Goal: Information Seeking & Learning: Learn about a topic

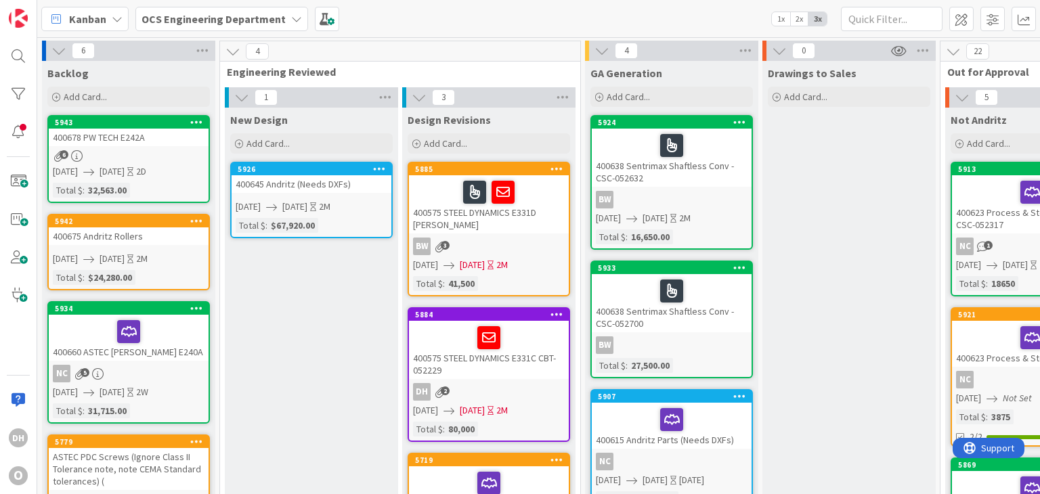
click at [149, 142] on div "400678 PW TECH E242A" at bounding box center [129, 138] width 160 height 18
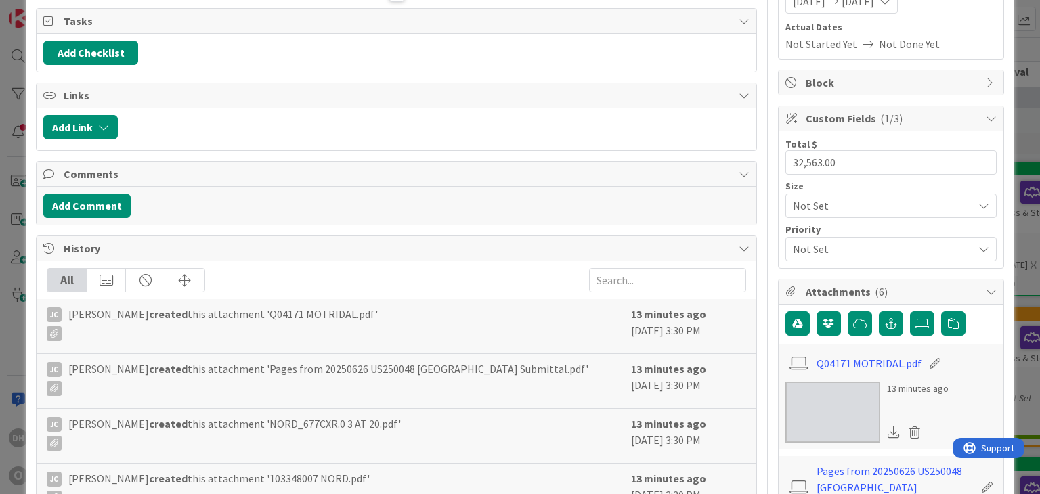
scroll to position [203, 0]
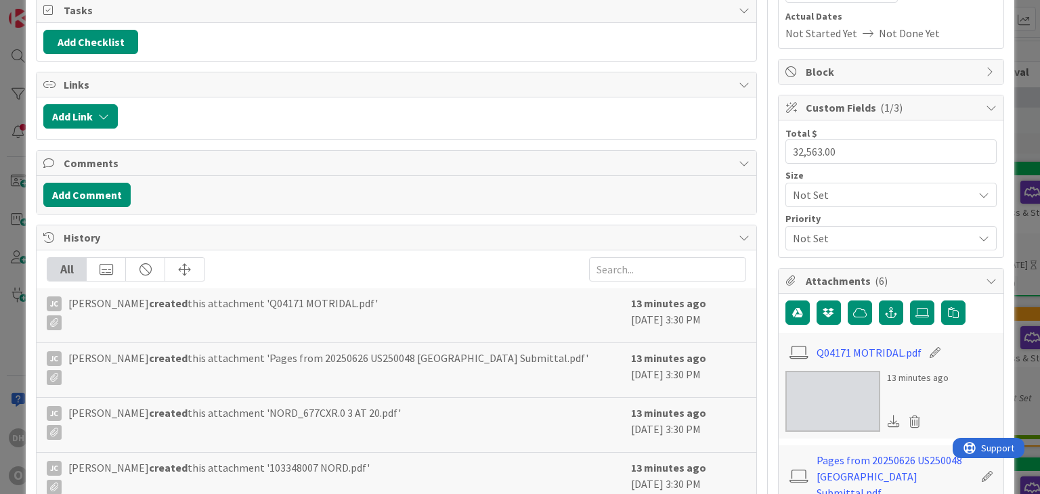
click at [825, 237] on span "Not Set" at bounding box center [879, 238] width 173 height 19
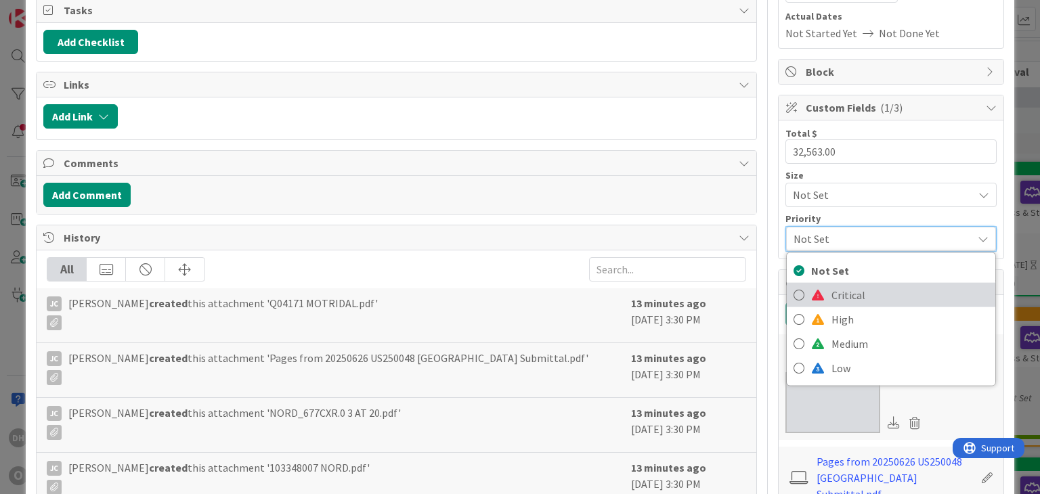
click at [831, 289] on span "Critical" at bounding box center [909, 295] width 157 height 20
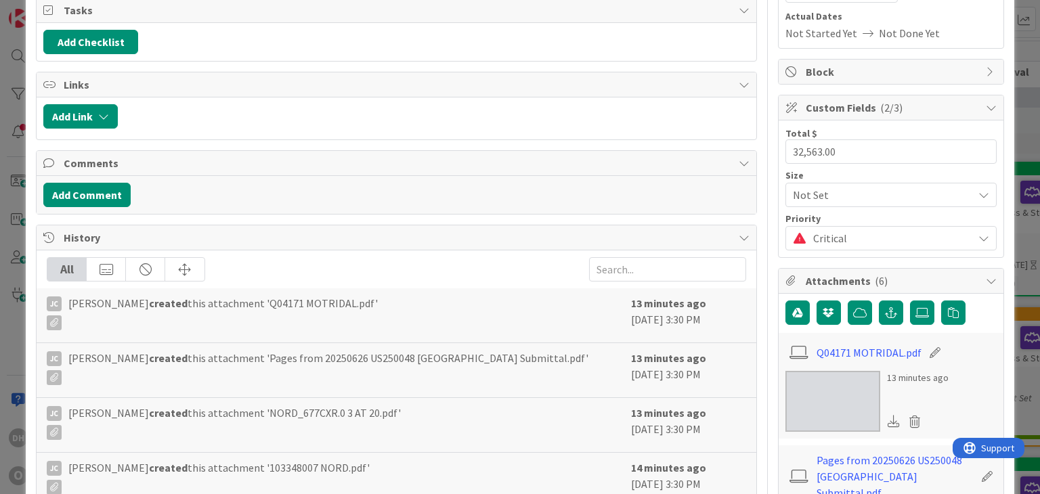
scroll to position [0, 0]
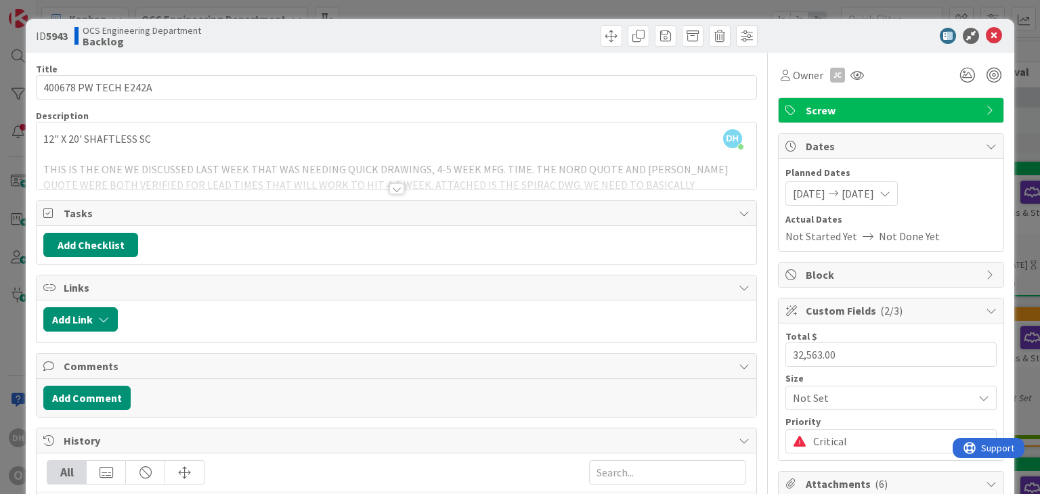
click at [390, 190] on div at bounding box center [396, 188] width 15 height 11
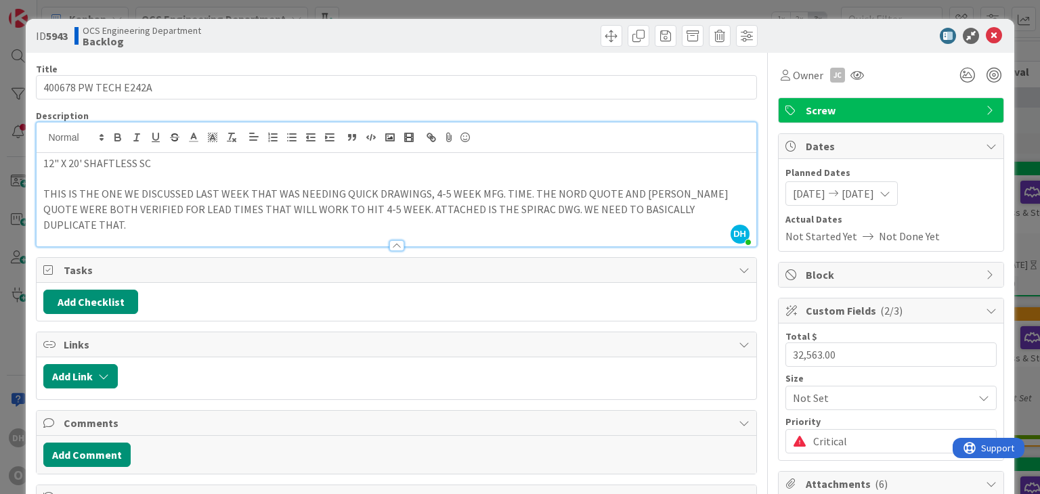
click at [991, 38] on div at bounding box center [884, 36] width 240 height 16
click at [986, 39] on icon at bounding box center [994, 36] width 16 height 16
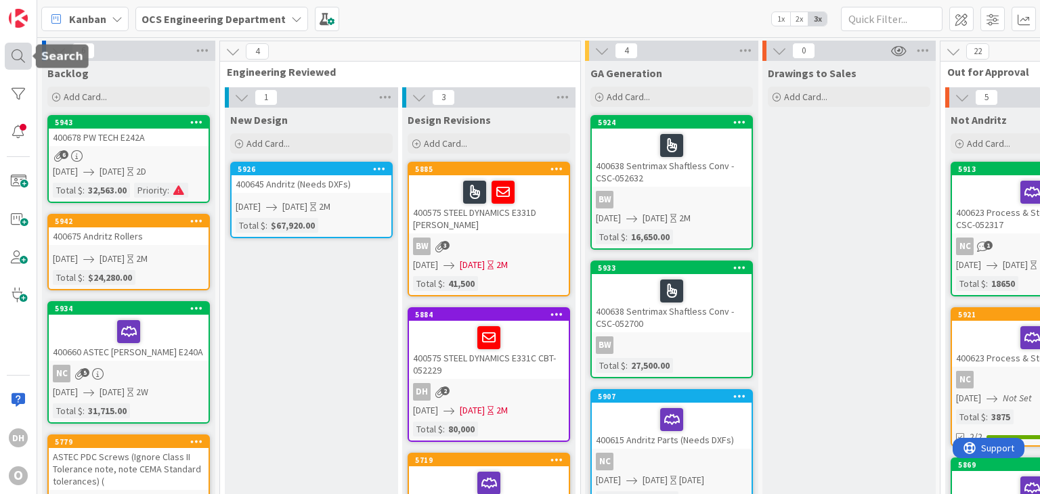
click at [19, 53] on div at bounding box center [18, 56] width 27 height 27
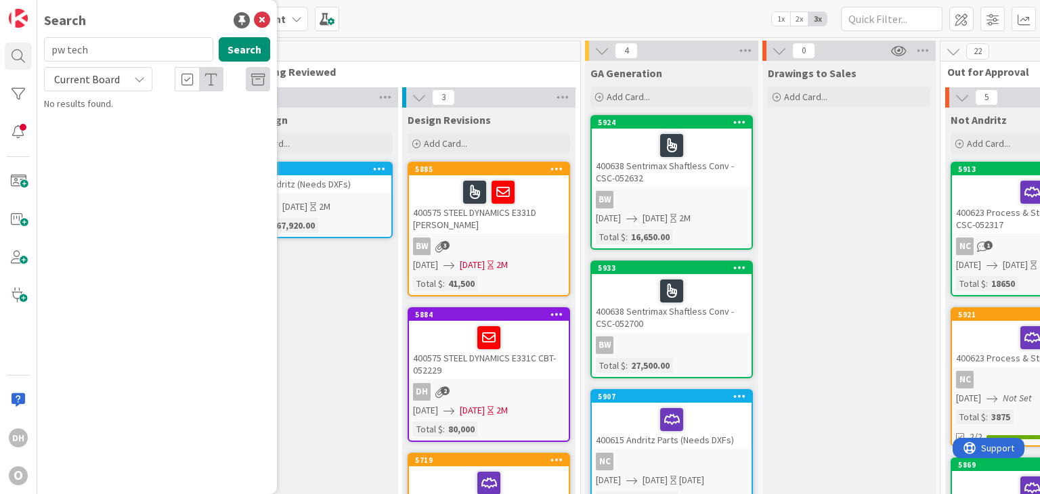
type input "pw tech"
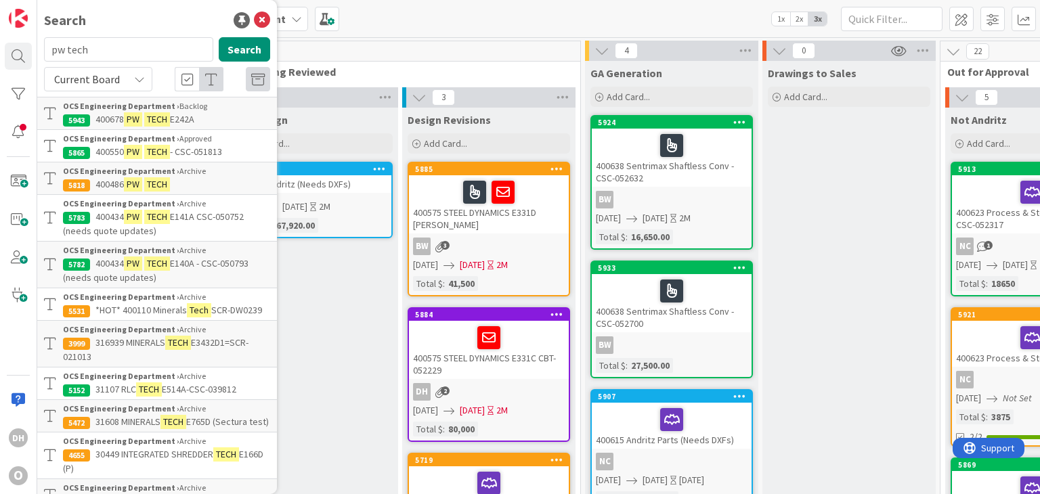
click at [222, 144] on div "OCS Engineering Department › Approved" at bounding box center [166, 139] width 207 height 12
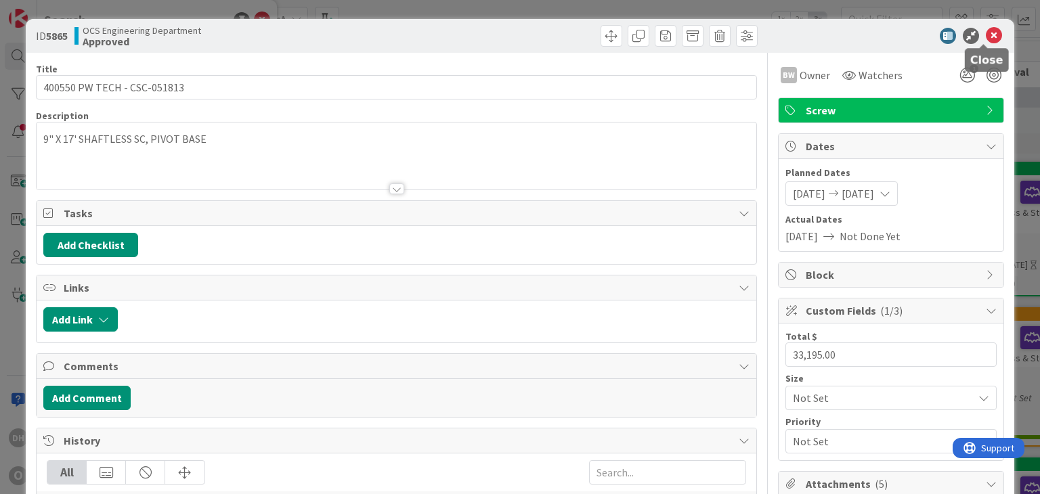
click at [987, 39] on icon at bounding box center [994, 36] width 16 height 16
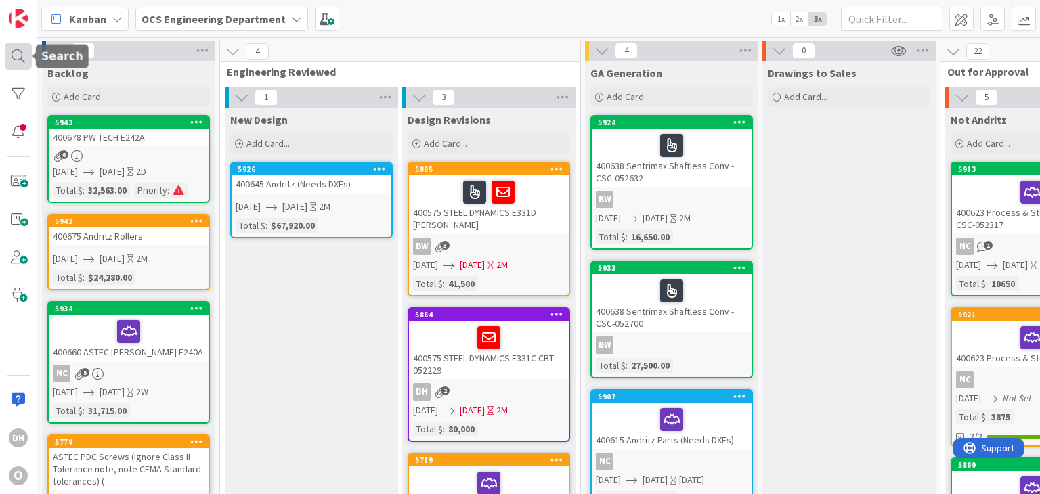
click at [26, 57] on div at bounding box center [18, 56] width 27 height 27
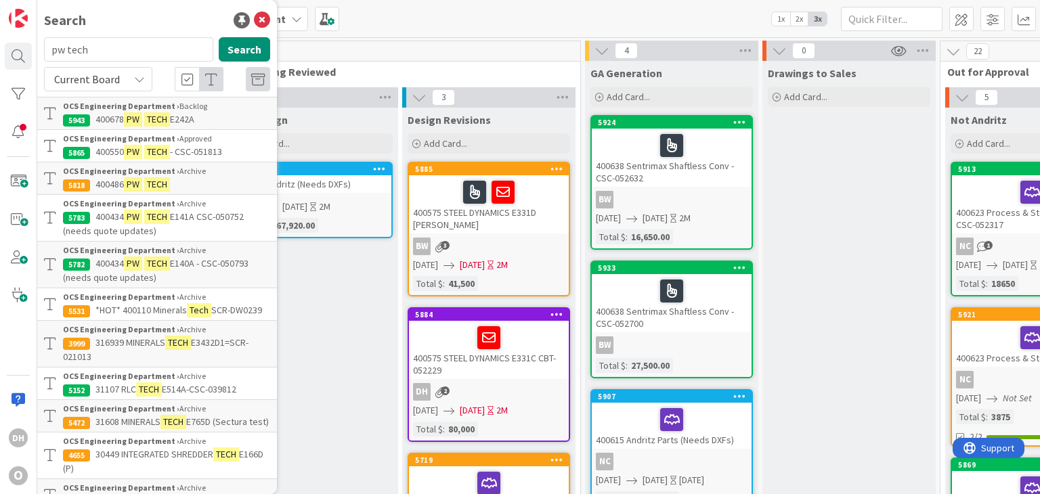
click at [214, 227] on p "400434 PW TECH E141A CSC-050752 (needs quote updates)" at bounding box center [166, 224] width 207 height 28
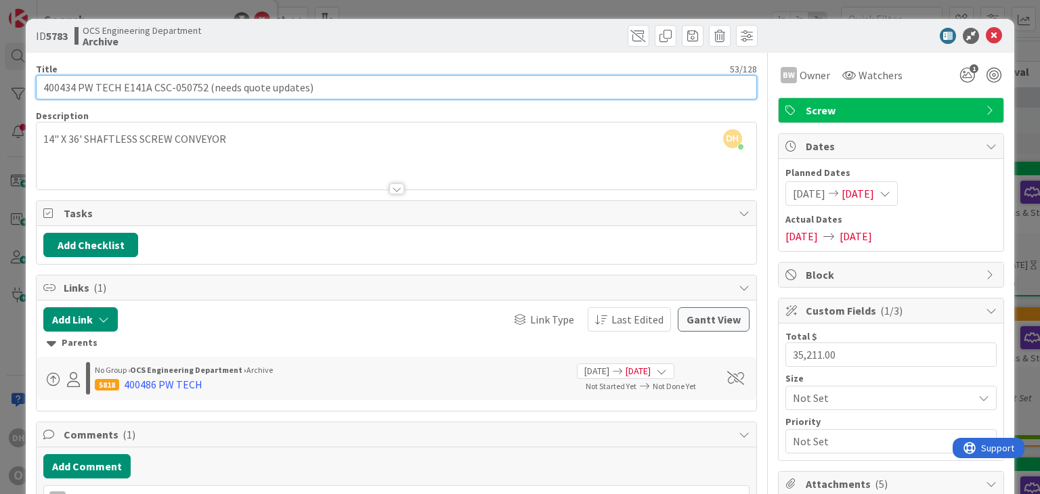
drag, startPoint x: 203, startPoint y: 85, endPoint x: 152, endPoint y: 85, distance: 51.5
click at [152, 85] on input "400434 PW TECH E141A CSC-050752 (needs quote updates)" at bounding box center [396, 87] width 720 height 24
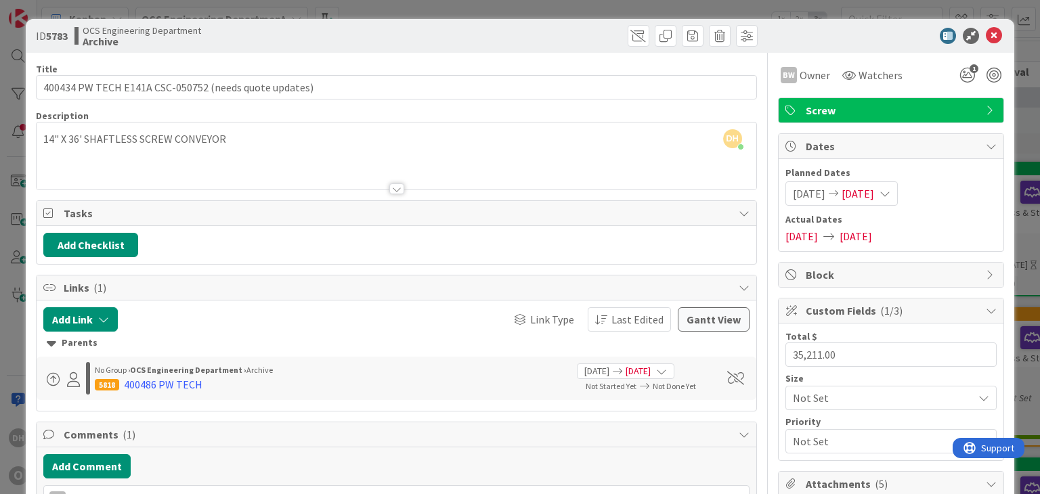
click at [986, 39] on icon at bounding box center [994, 36] width 16 height 16
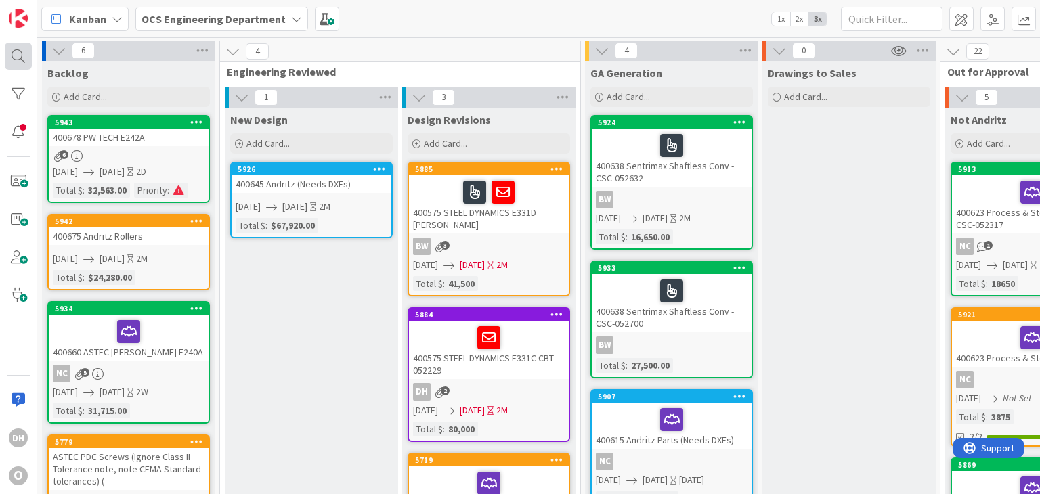
click at [24, 62] on div at bounding box center [18, 56] width 27 height 27
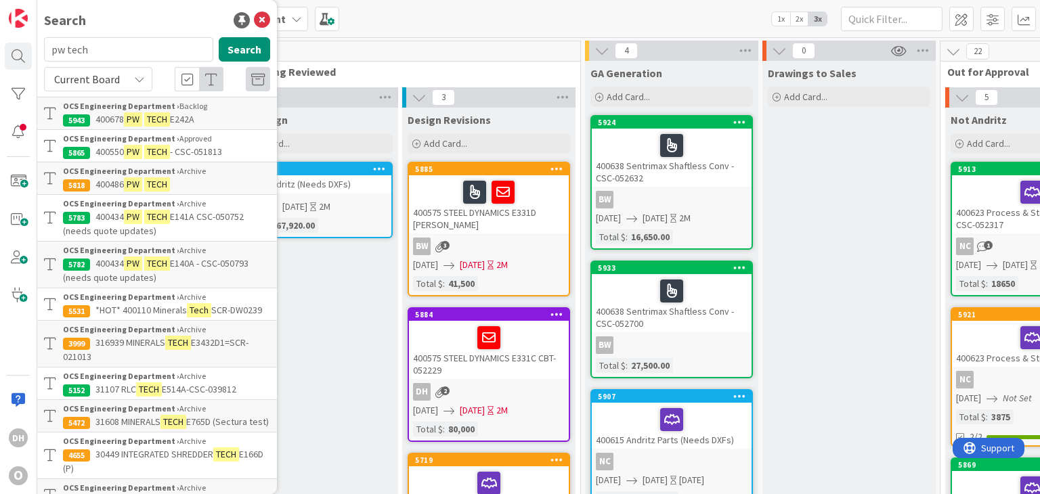
click at [173, 263] on span "E140A - CSC-050793 (needs quote updates)" at bounding box center [156, 270] width 186 height 26
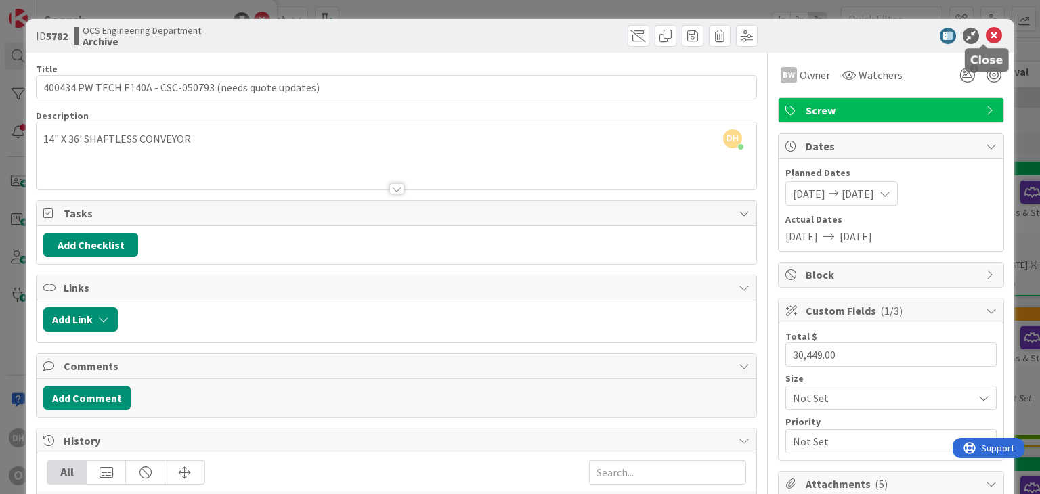
click at [986, 31] on icon at bounding box center [994, 36] width 16 height 16
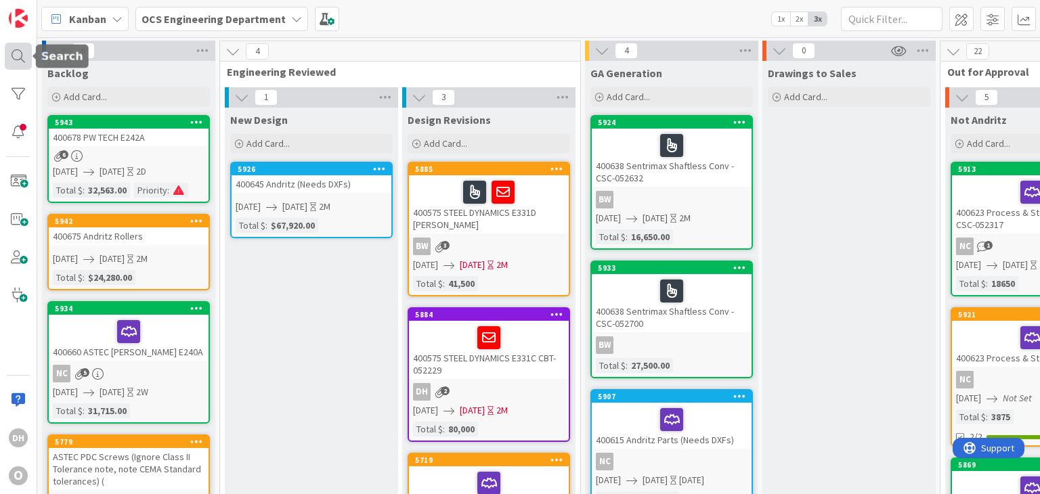
click at [13, 48] on div at bounding box center [18, 56] width 27 height 27
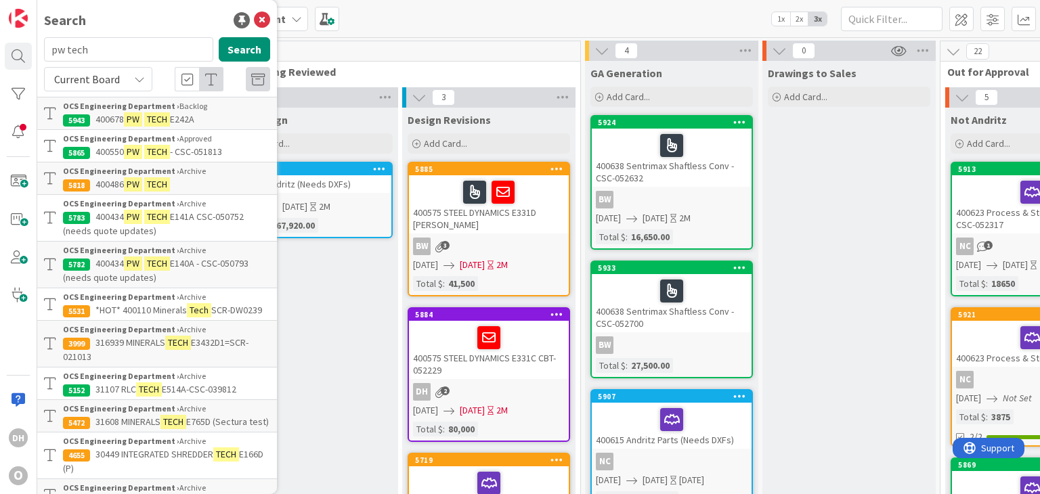
click at [198, 144] on div "OCS Engineering Department › Approved" at bounding box center [166, 139] width 207 height 12
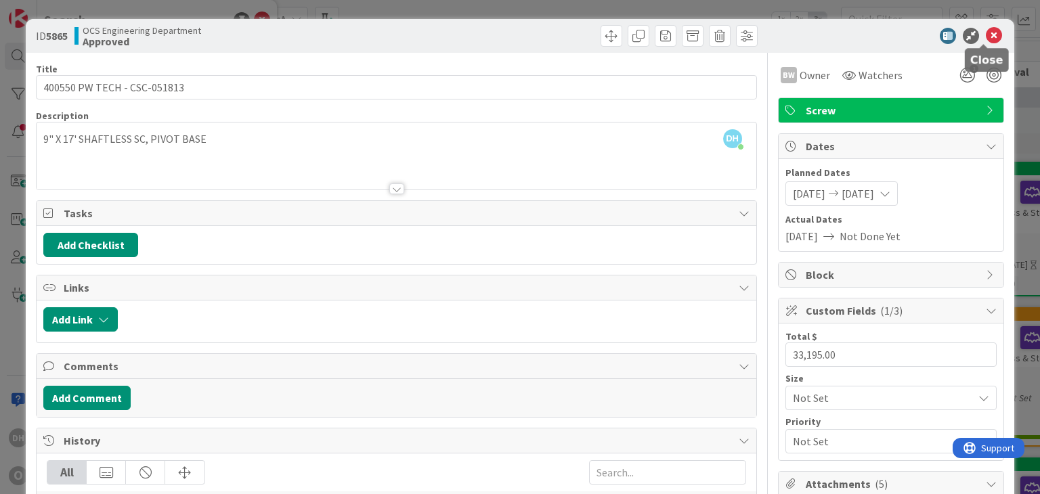
click at [986, 29] on icon at bounding box center [994, 36] width 16 height 16
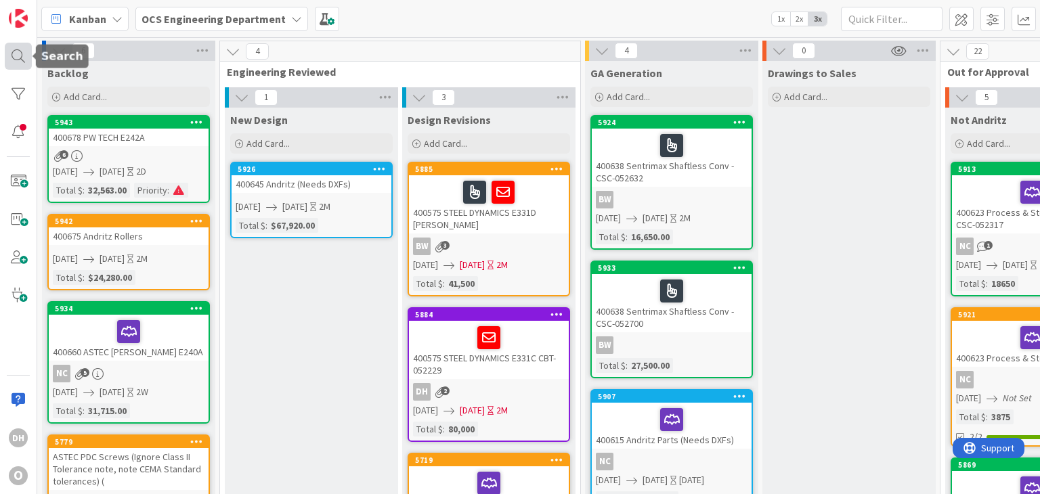
click at [24, 55] on div at bounding box center [18, 56] width 27 height 27
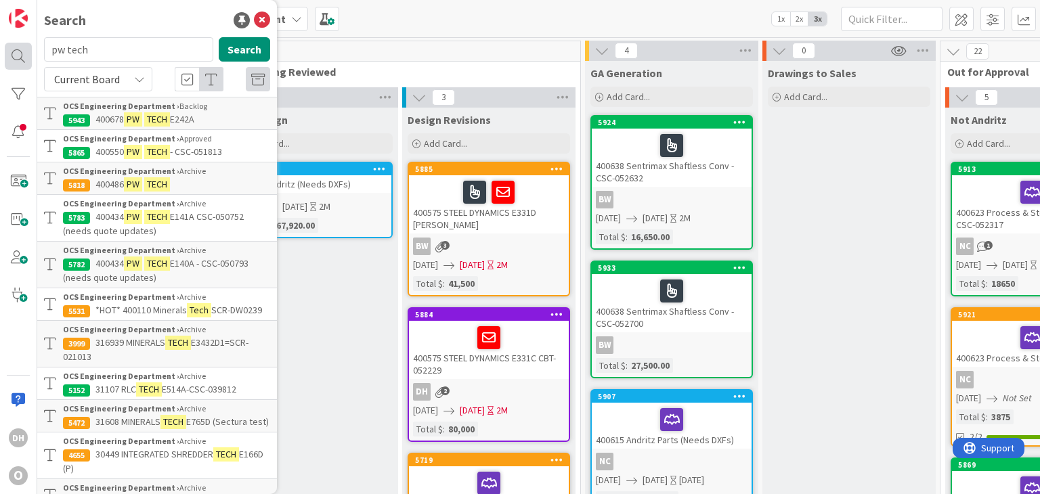
drag, startPoint x: 107, startPoint y: 49, endPoint x: 20, endPoint y: 50, distance: 87.3
click at [20, 50] on div "DH O Search pw tech Search Current Board OCS Engineering Department › Backlog 5…" at bounding box center [18, 247] width 37 height 494
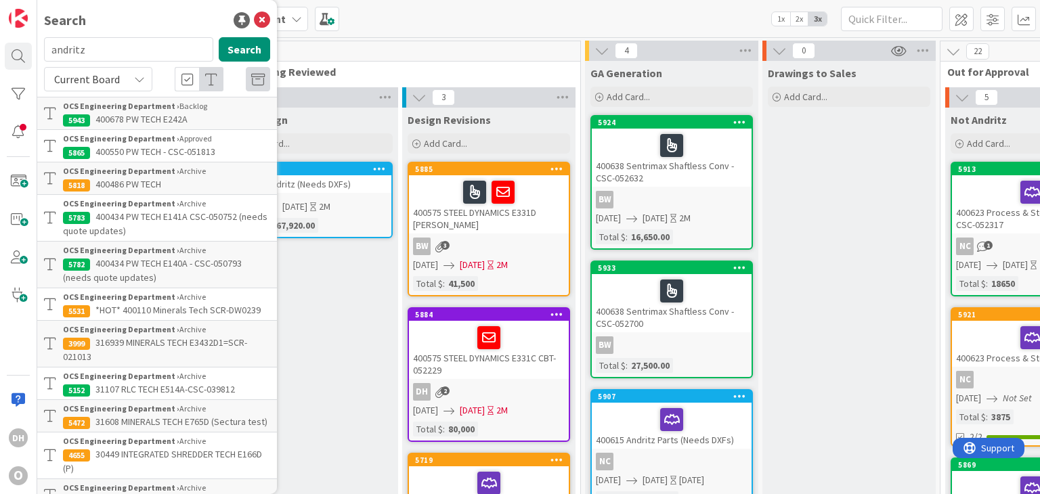
type input "andritz"
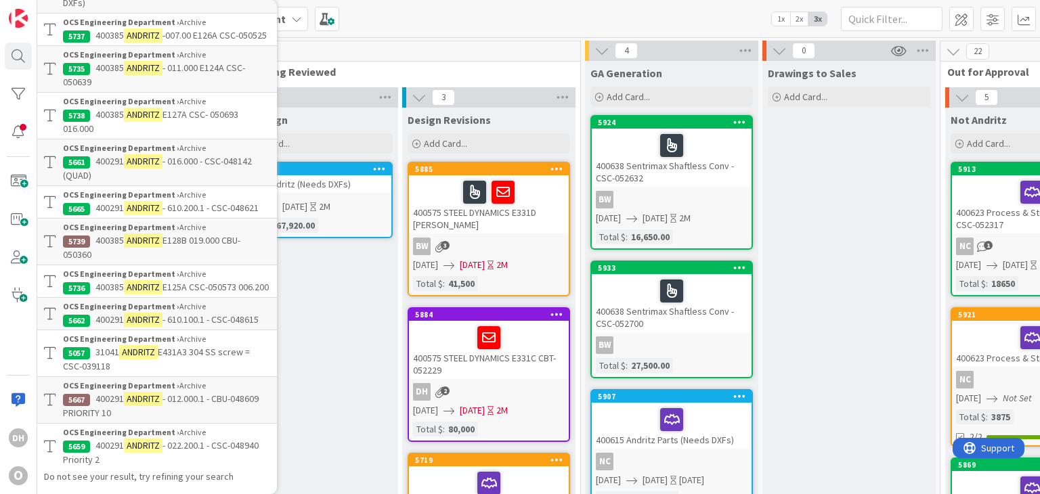
scroll to position [1686, 0]
click at [215, 362] on p "31041 ANDRITZ E431A3 304 SS screw = CSC-039118" at bounding box center [166, 359] width 207 height 28
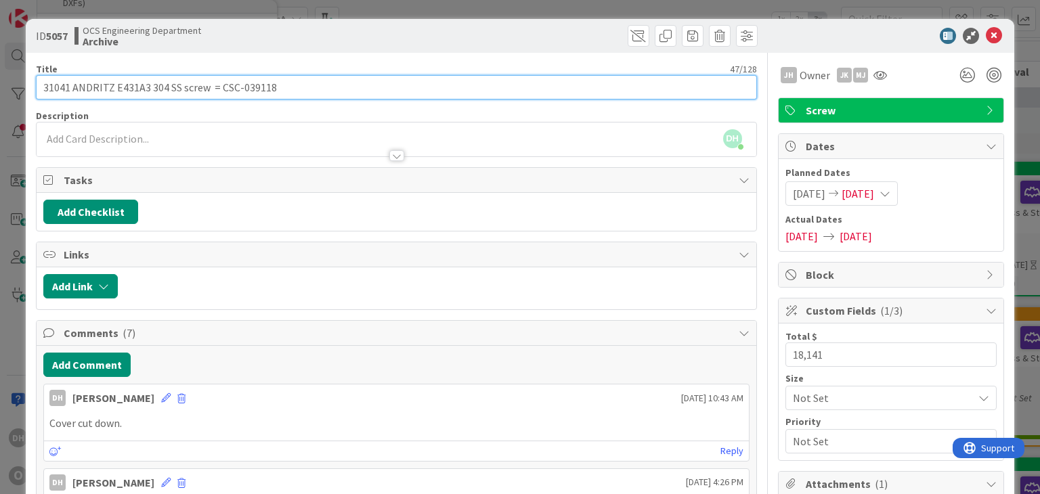
drag, startPoint x: 295, startPoint y: 90, endPoint x: 219, endPoint y: 92, distance: 75.9
click at [219, 92] on input "31041 ANDRITZ E431A3 304 SS screw = CSC-039118" at bounding box center [396, 87] width 720 height 24
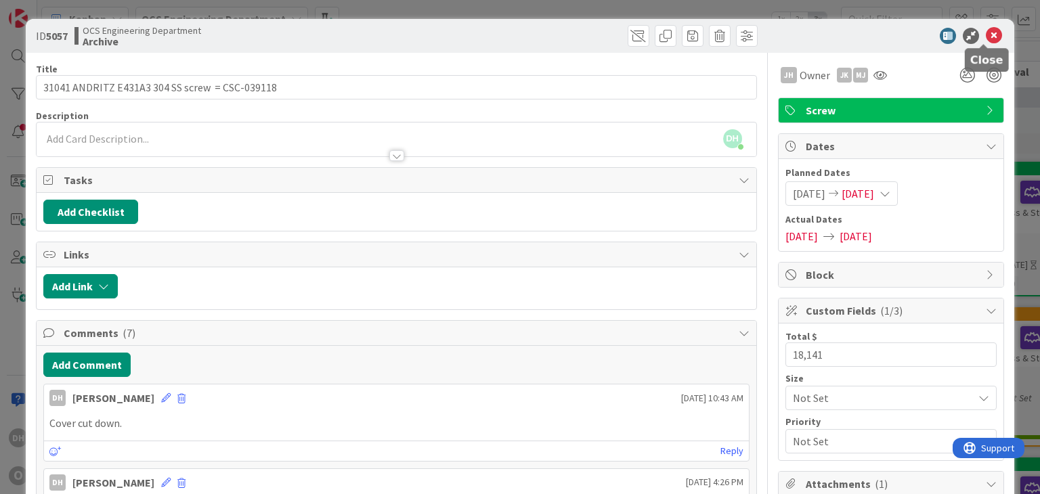
click at [990, 41] on icon at bounding box center [994, 36] width 16 height 16
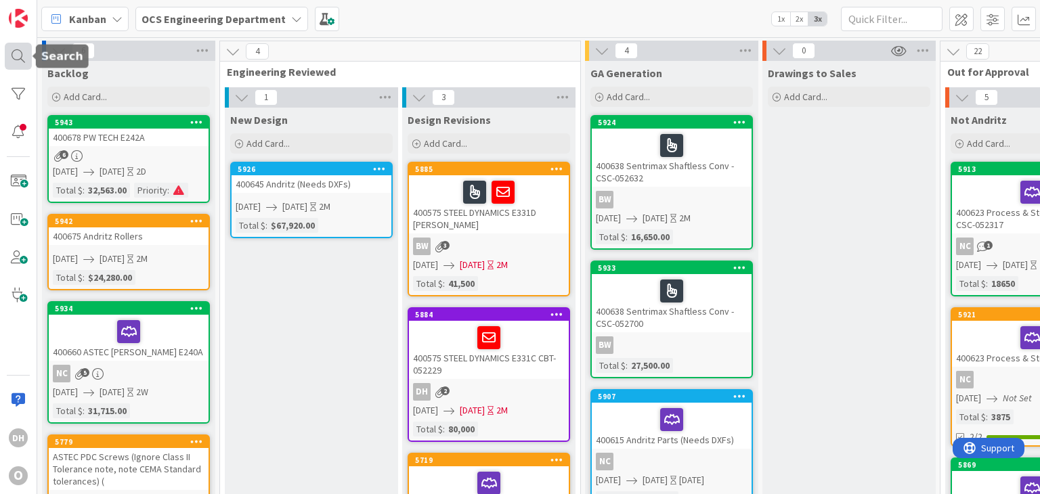
click at [22, 53] on div at bounding box center [18, 56] width 27 height 27
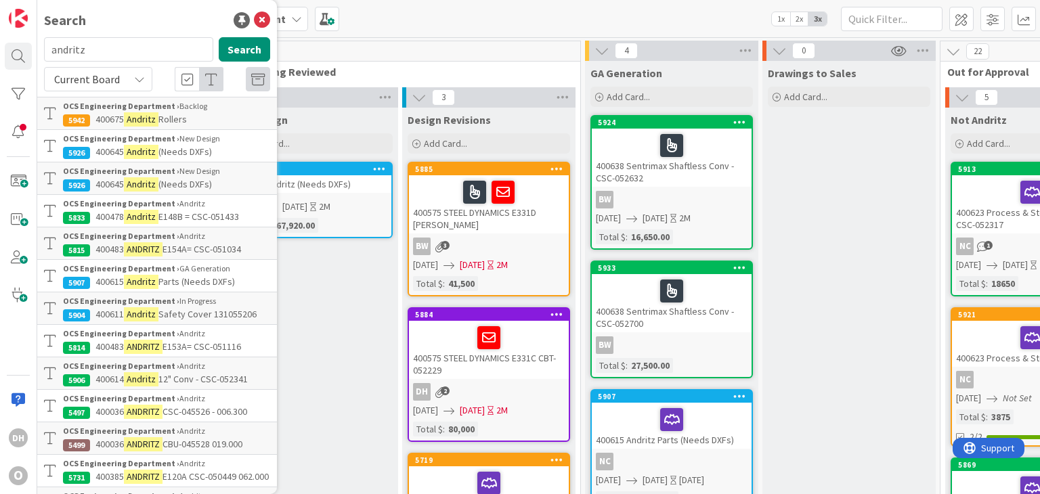
scroll to position [339, 0]
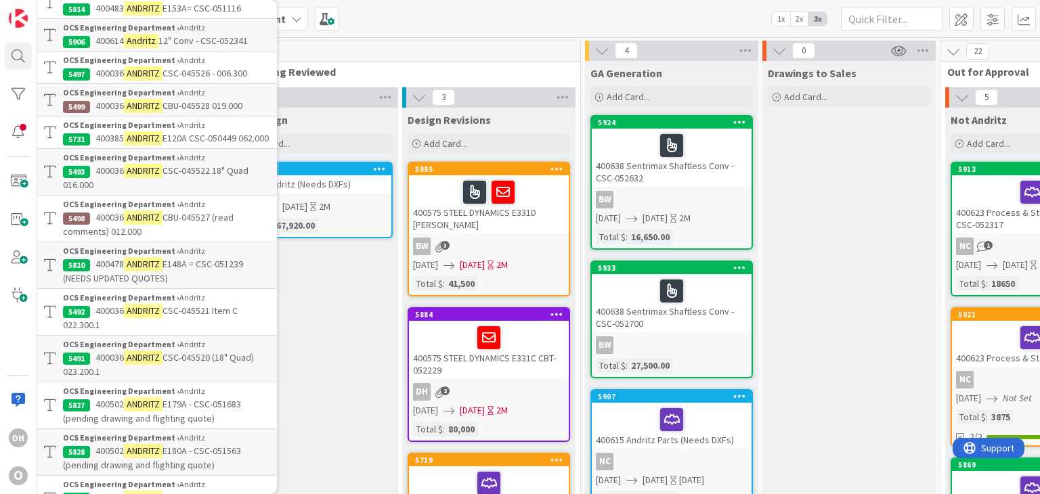
click at [221, 36] on span "12" Conv - CSC-052341" at bounding box center [202, 41] width 89 height 12
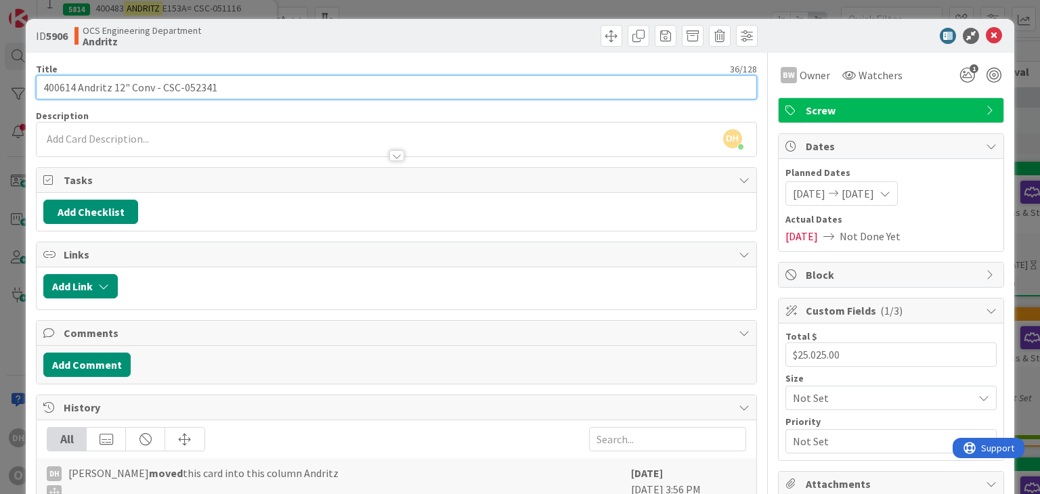
drag, startPoint x: 234, startPoint y: 84, endPoint x: 162, endPoint y: 94, distance: 72.5
click at [162, 94] on input "400614 Andritz 12" Conv - CSC-052341" at bounding box center [396, 87] width 720 height 24
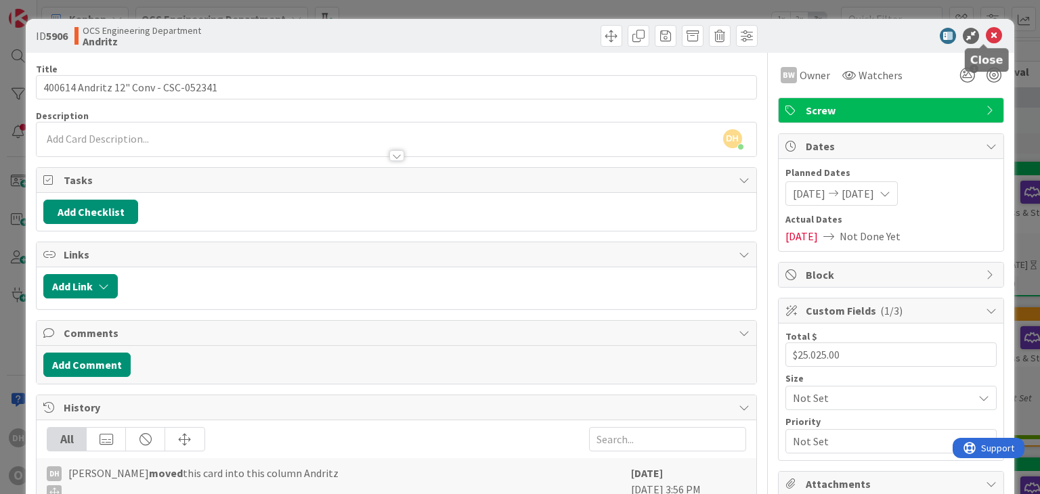
click at [986, 30] on icon at bounding box center [994, 36] width 16 height 16
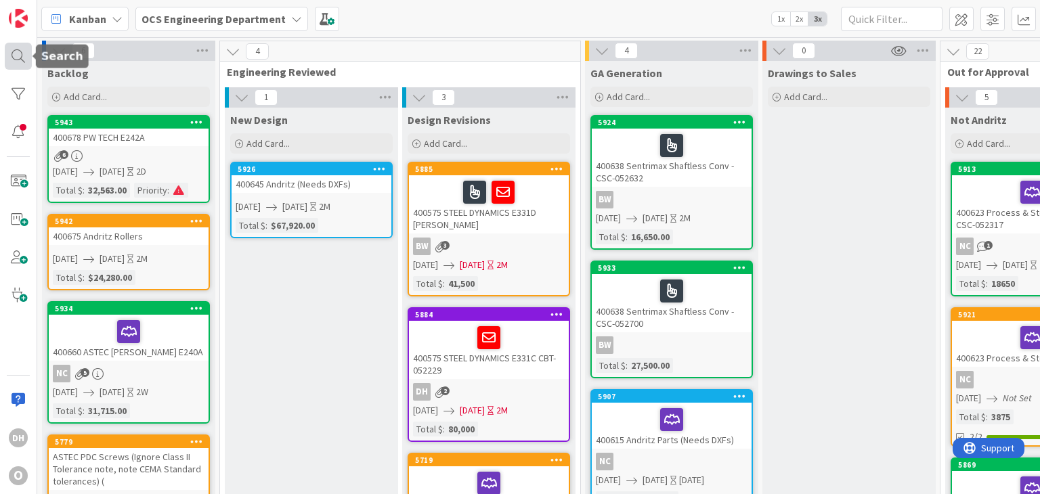
click at [22, 65] on div at bounding box center [18, 56] width 27 height 27
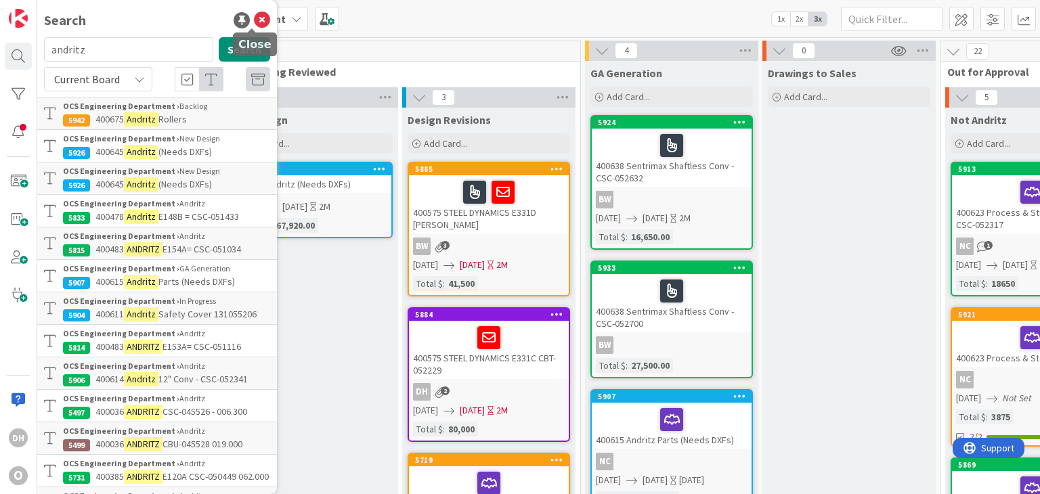
drag, startPoint x: 253, startPoint y: 20, endPoint x: 424, endPoint y: 1, distance: 171.6
click at [254, 20] on icon at bounding box center [262, 20] width 16 height 16
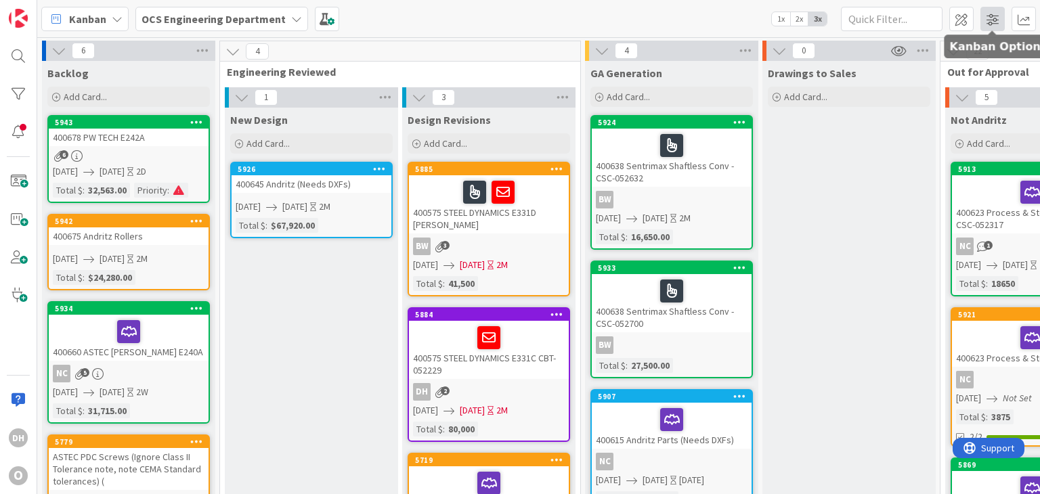
click at [987, 17] on span at bounding box center [992, 19] width 24 height 24
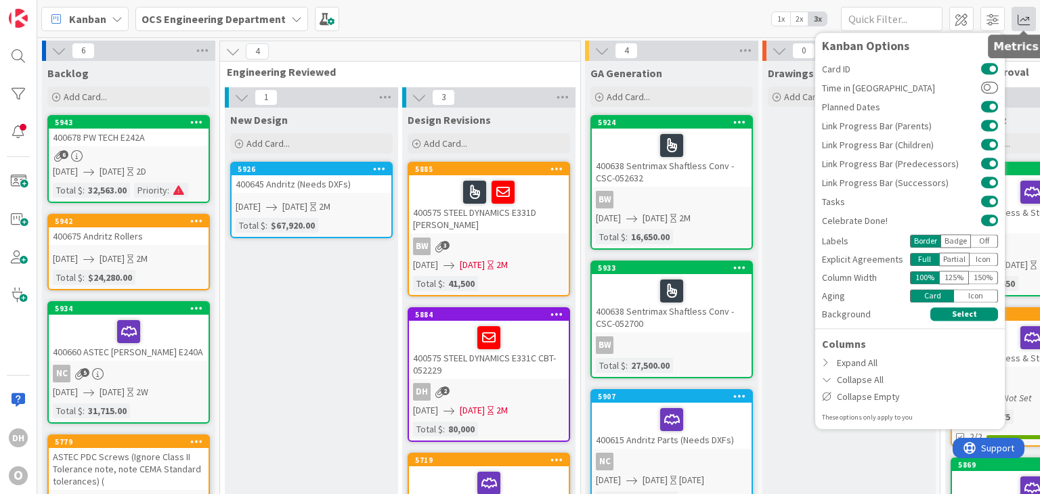
click at [1030, 13] on span at bounding box center [1024, 19] width 24 height 24
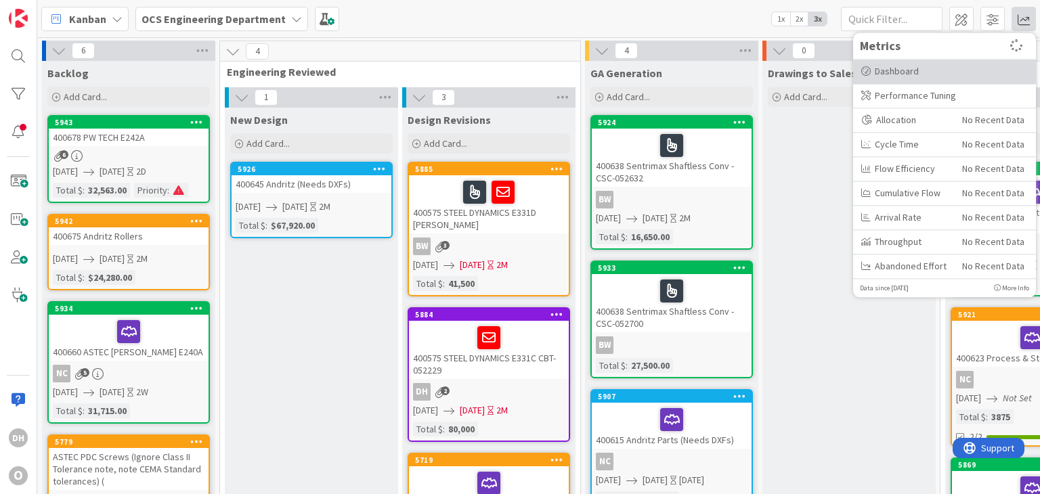
click at [910, 76] on div "Dashboard" at bounding box center [944, 71] width 167 height 14
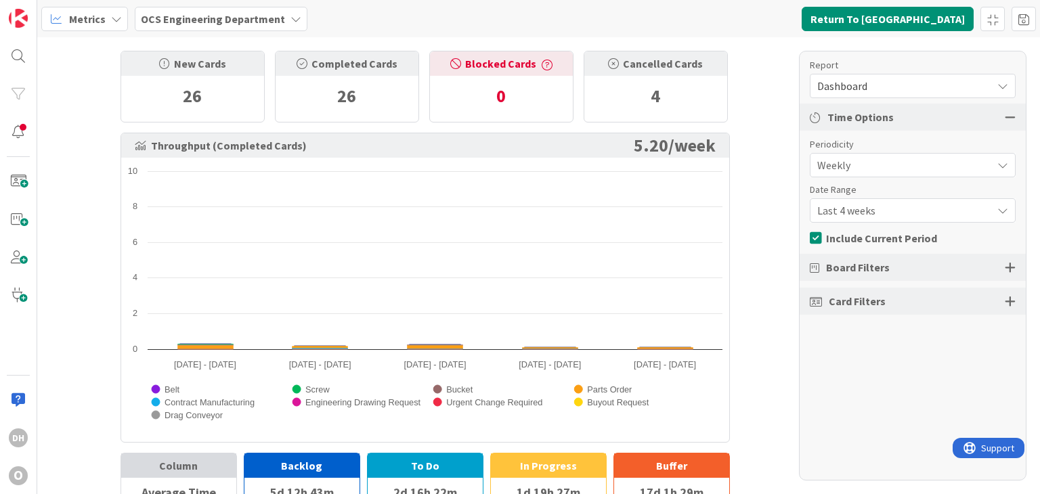
click at [905, 85] on span "Dashboard" at bounding box center [901, 86] width 168 height 19
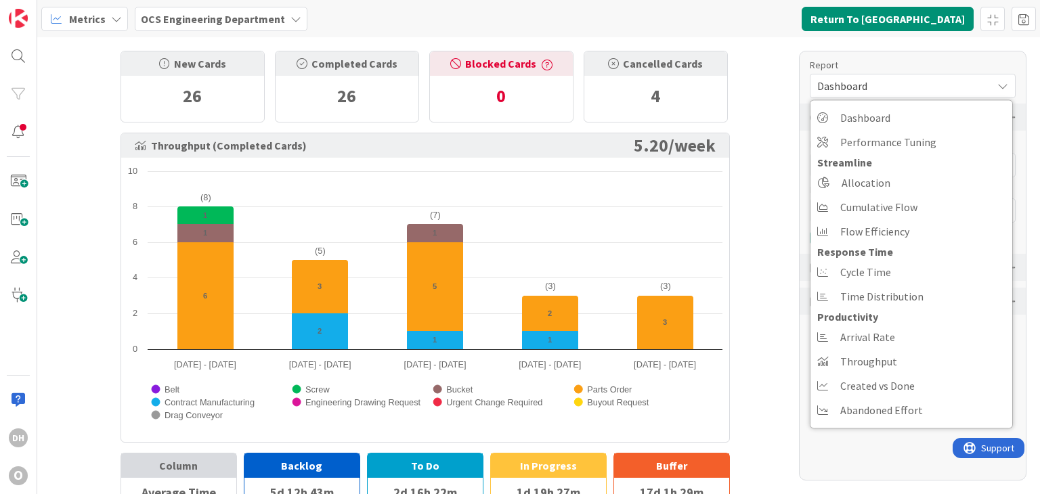
click at [872, 86] on span "Dashboard" at bounding box center [901, 86] width 168 height 19
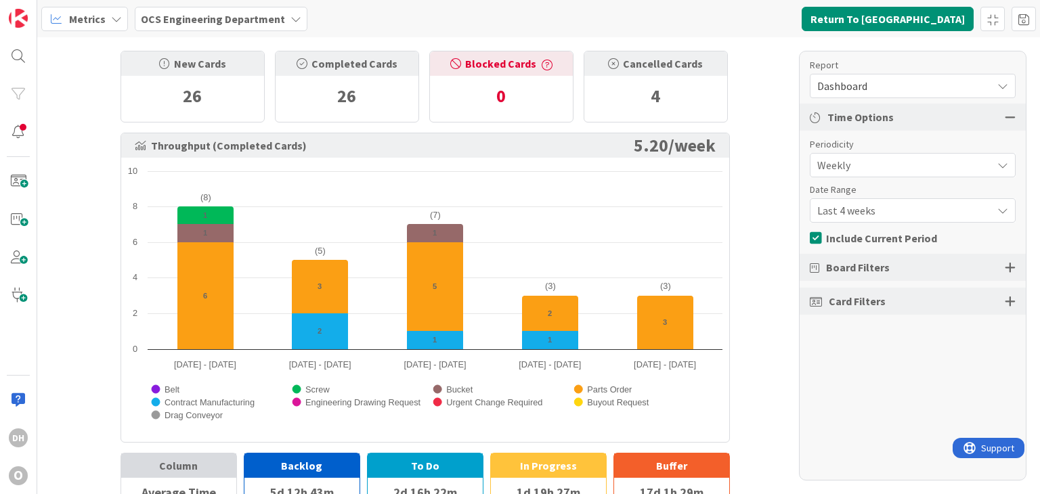
click at [879, 85] on span "Dashboard" at bounding box center [901, 86] width 168 height 19
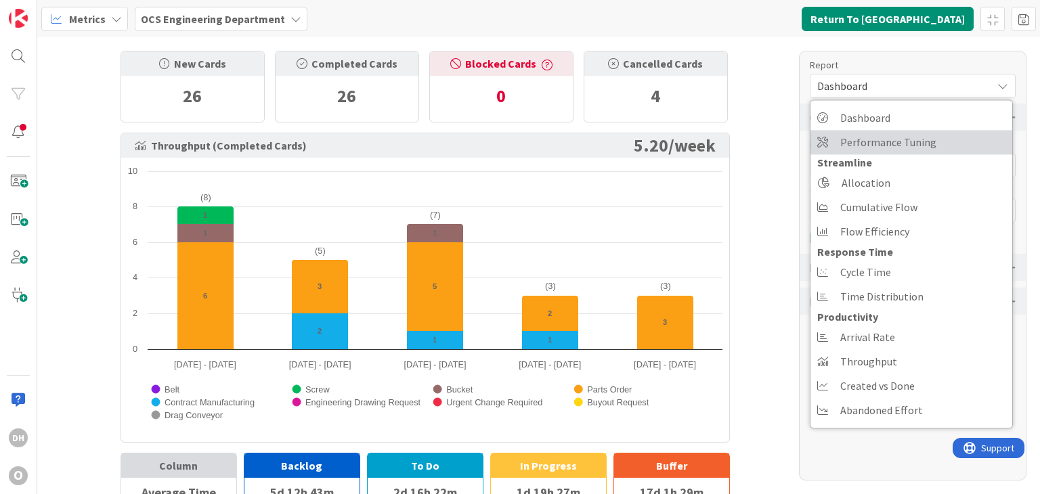
click at [872, 139] on span "Performance Tuning" at bounding box center [888, 142] width 96 height 20
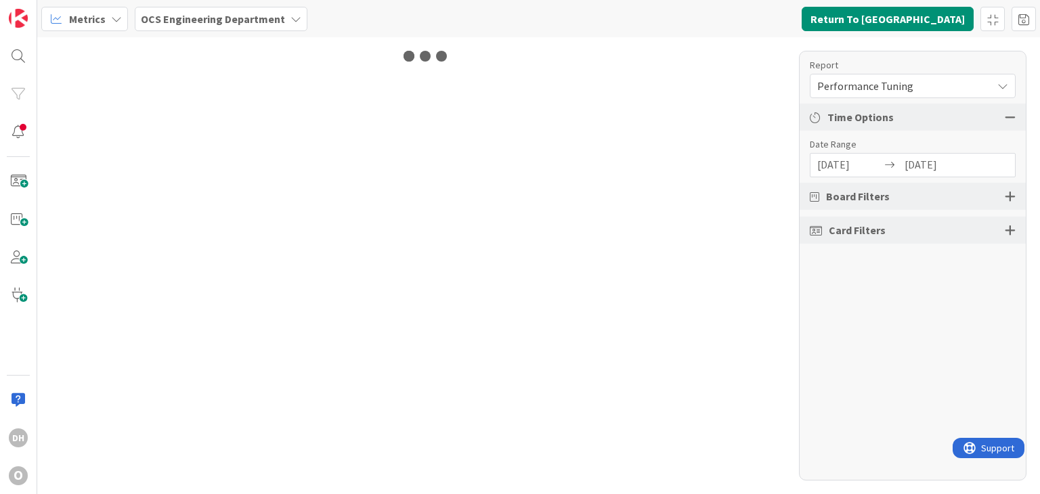
click at [890, 86] on span "Performance Tuning" at bounding box center [901, 86] width 168 height 19
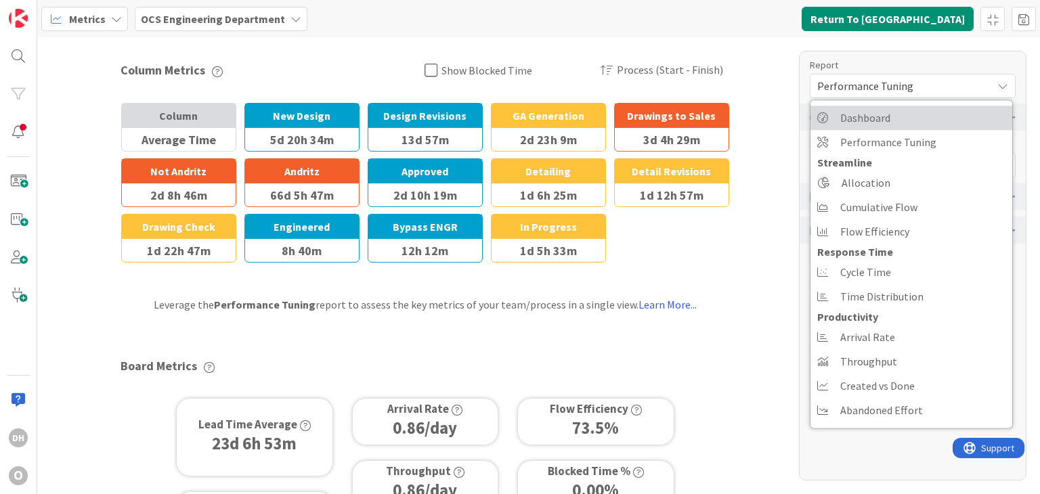
click at [873, 108] on span "Dashboard" at bounding box center [865, 118] width 50 height 20
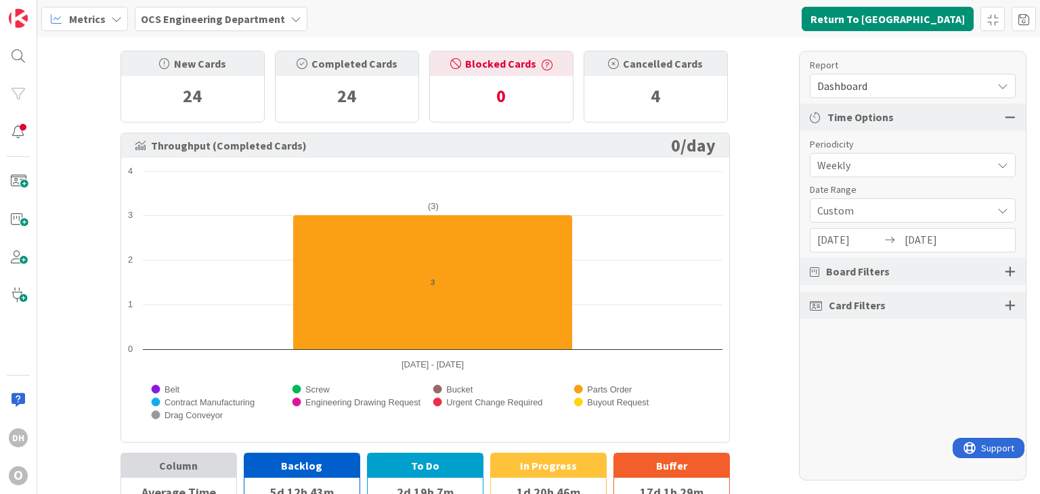
click at [902, 275] on div "Board Filters" at bounding box center [913, 271] width 226 height 27
click at [968, 272] on div "Board Filters" at bounding box center [913, 271] width 226 height 27
click at [1012, 269] on div at bounding box center [1010, 271] width 11 height 12
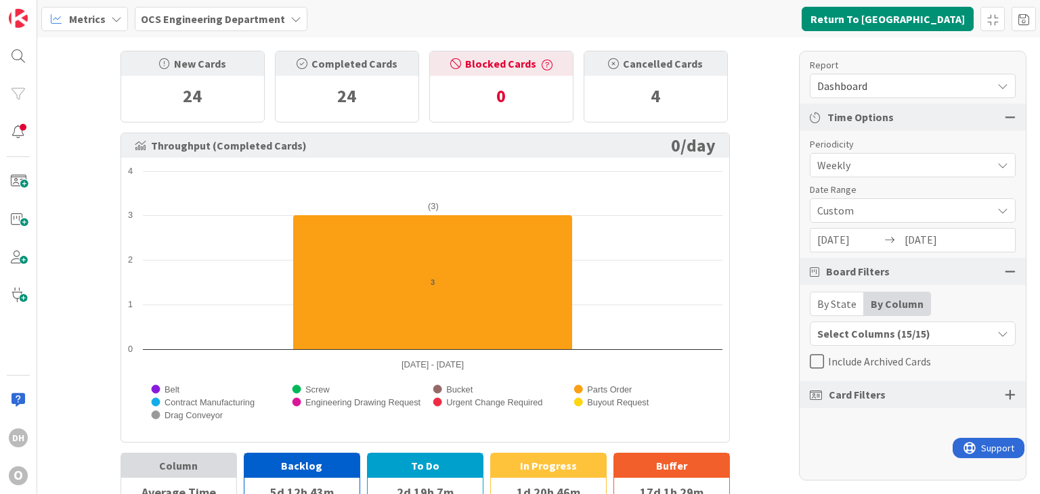
click at [976, 399] on div "Card Filters" at bounding box center [913, 394] width 226 height 27
click at [865, 361] on span "Include Archived Cards" at bounding box center [879, 361] width 103 height 20
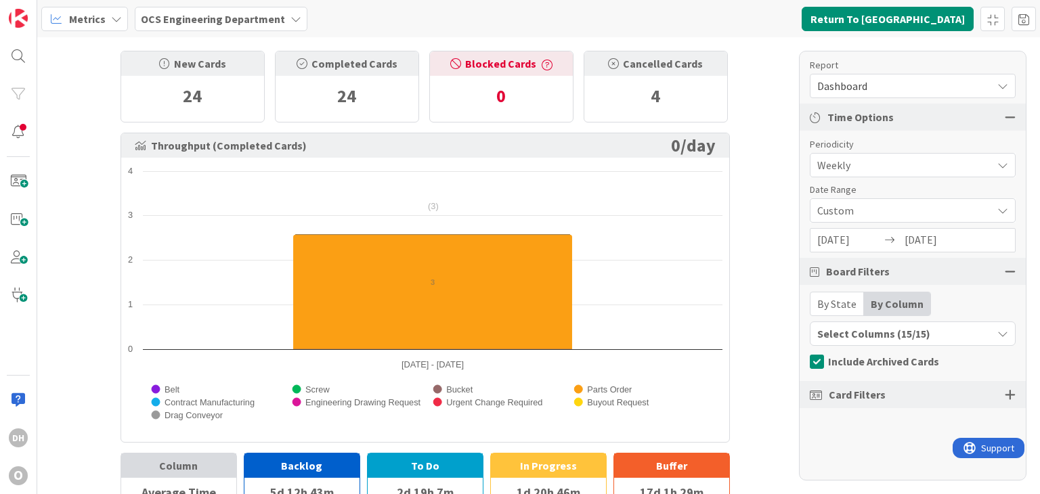
click at [861, 84] on span "Dashboard" at bounding box center [901, 86] width 168 height 19
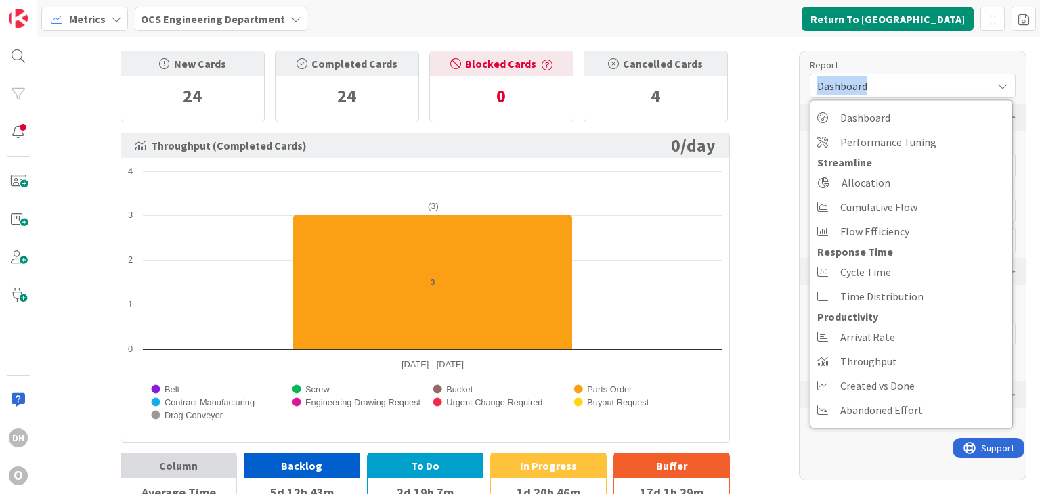
click at [861, 84] on span "Dashboard" at bounding box center [901, 86] width 168 height 19
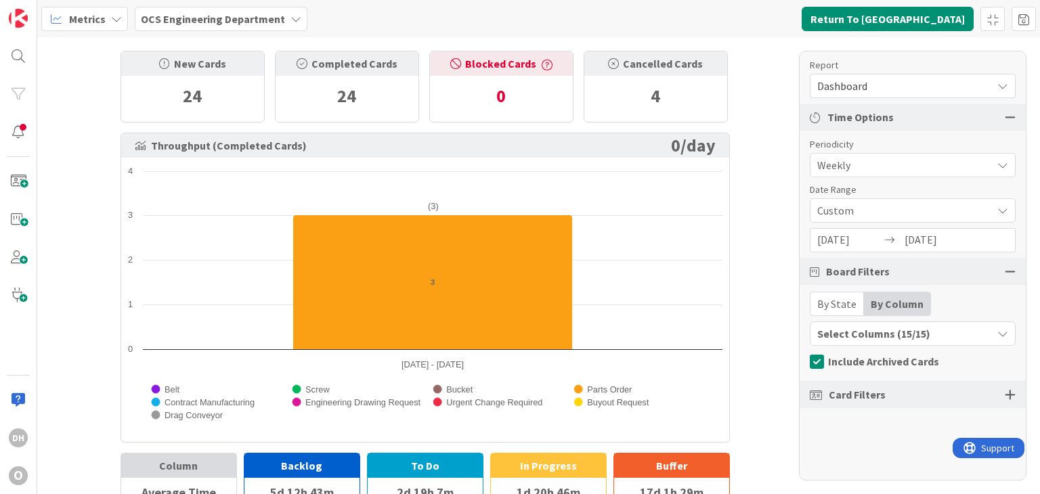
click at [838, 307] on div "By State" at bounding box center [836, 303] width 53 height 23
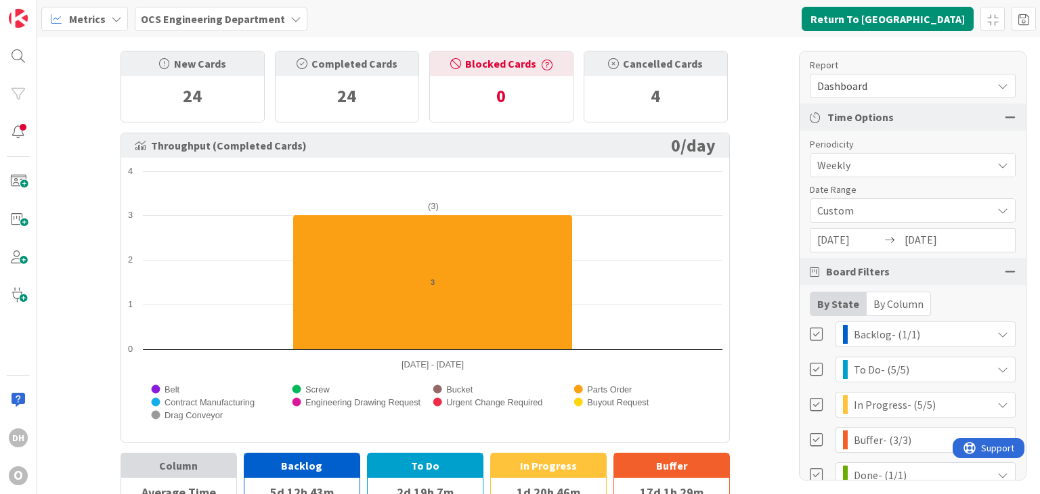
click at [897, 304] on div "By Column" at bounding box center [899, 303] width 64 height 23
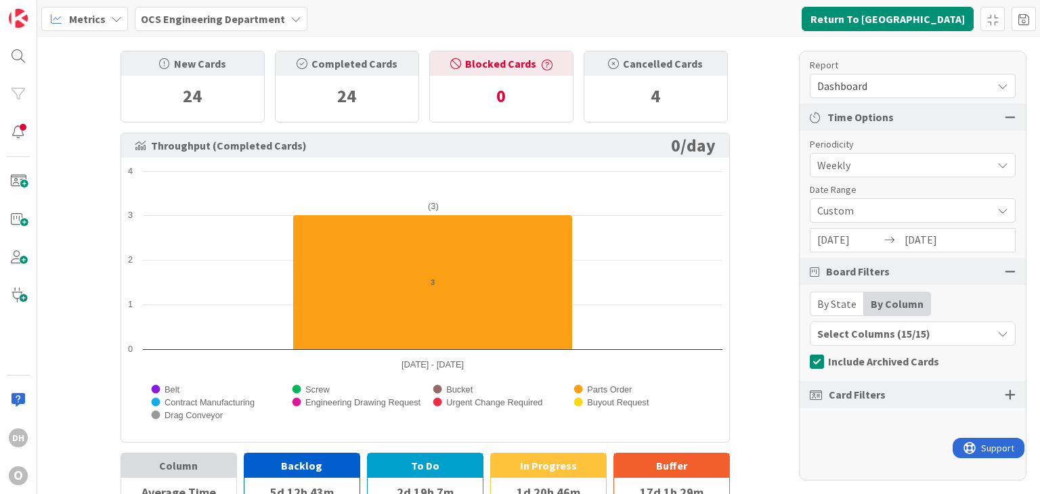
click at [900, 330] on div "Select Columns (15/15)" at bounding box center [900, 334] width 181 height 18
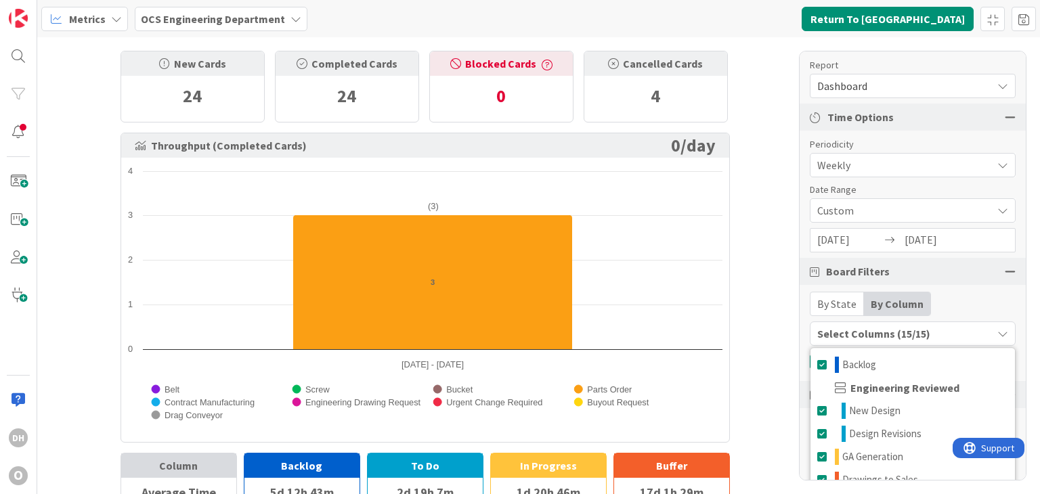
click at [900, 330] on div "Select Columns (15/15)" at bounding box center [900, 334] width 181 height 18
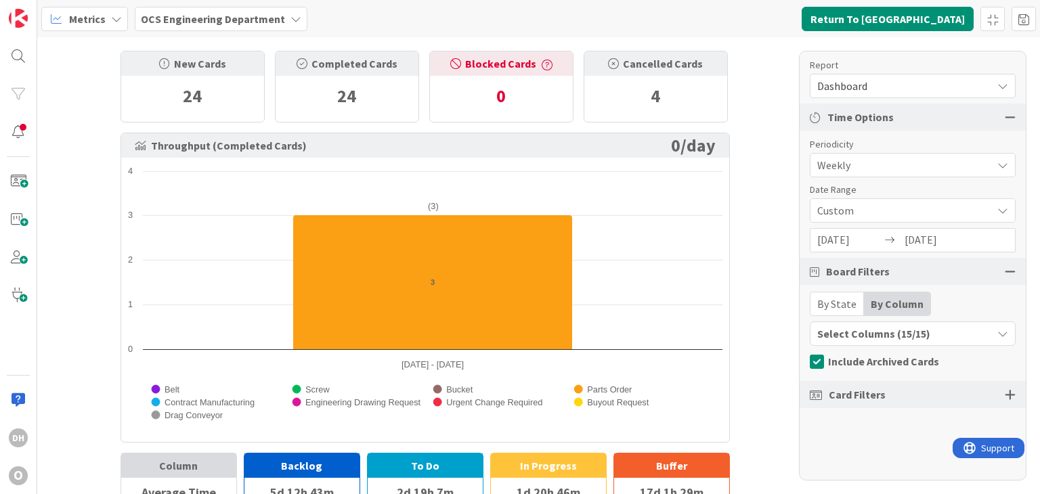
click at [984, 86] on span "Dashboard" at bounding box center [901, 86] width 168 height 19
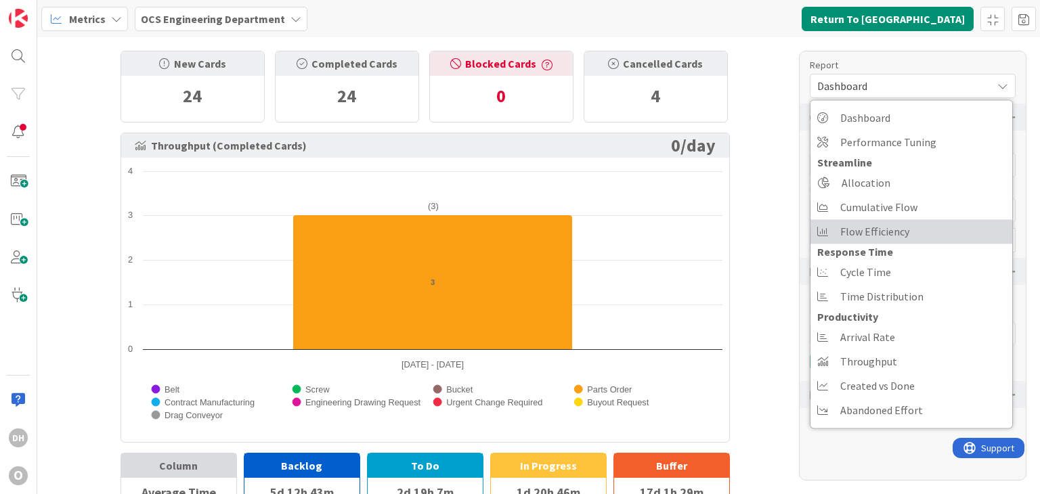
click at [869, 231] on span "Flow Efficiency" at bounding box center [874, 231] width 69 height 20
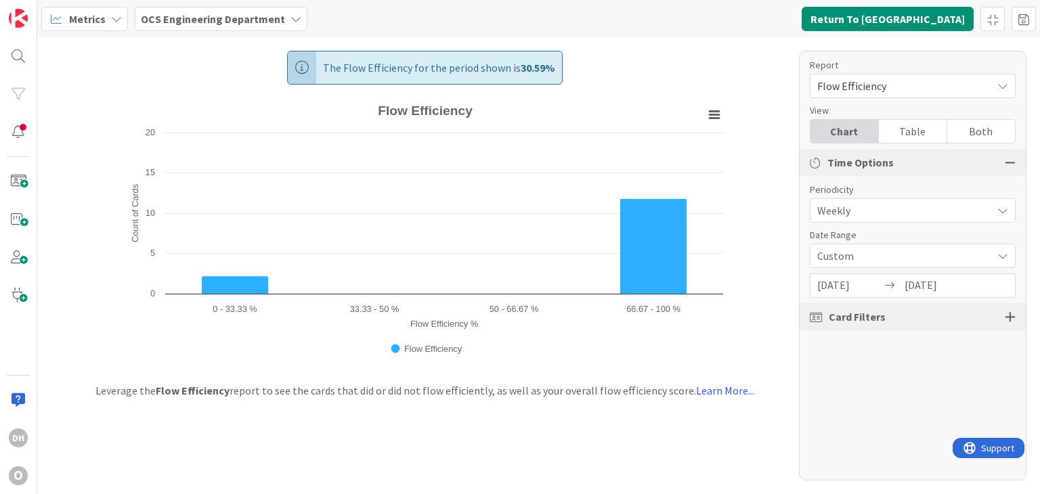
click at [910, 128] on div "Table" at bounding box center [913, 131] width 68 height 23
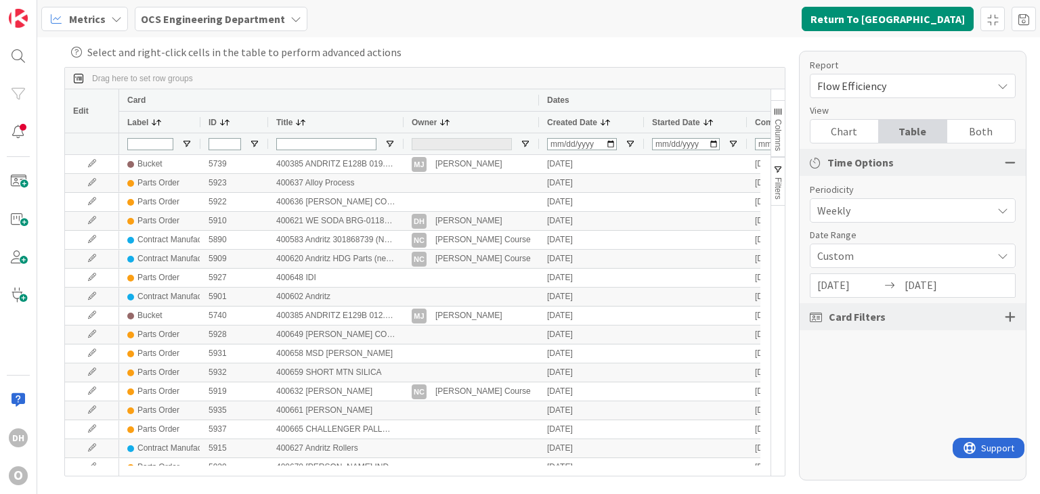
click at [872, 315] on span "Card Filters" at bounding box center [857, 317] width 57 height 16
click at [1016, 312] on div "Card Filters" at bounding box center [913, 316] width 226 height 27
click at [1007, 315] on div at bounding box center [1010, 317] width 11 height 12
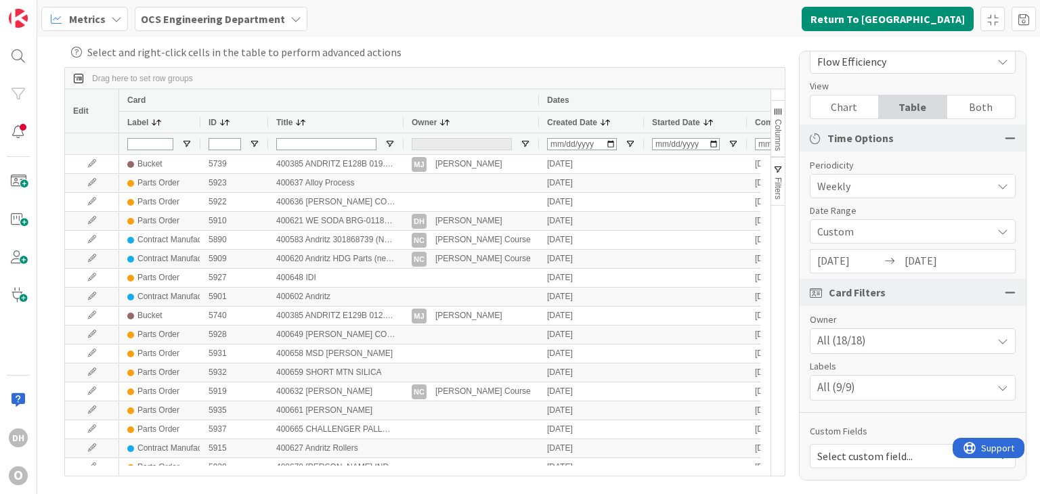
click at [839, 105] on div "Chart" at bounding box center [844, 106] width 68 height 23
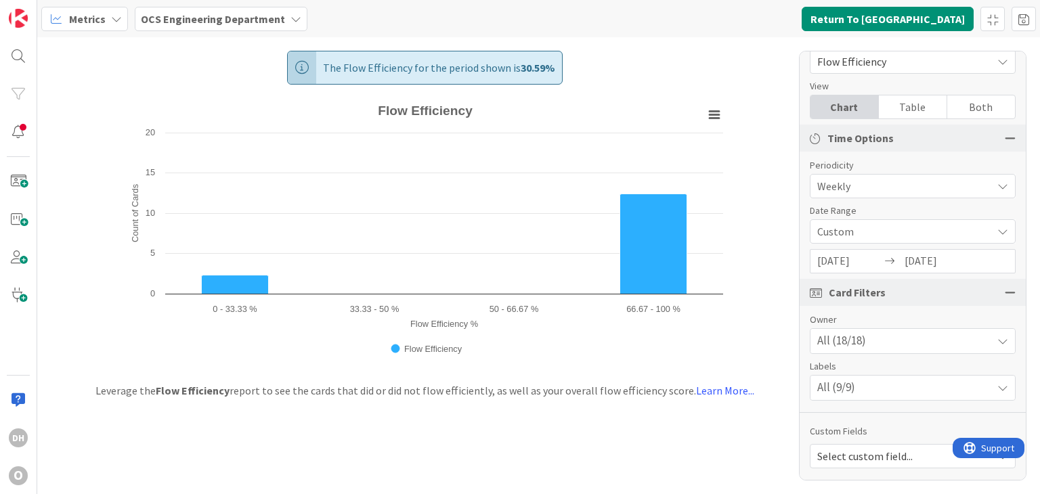
click at [934, 118] on div "Chart Table Both" at bounding box center [913, 107] width 206 height 24
click at [924, 110] on div "Table" at bounding box center [913, 106] width 68 height 23
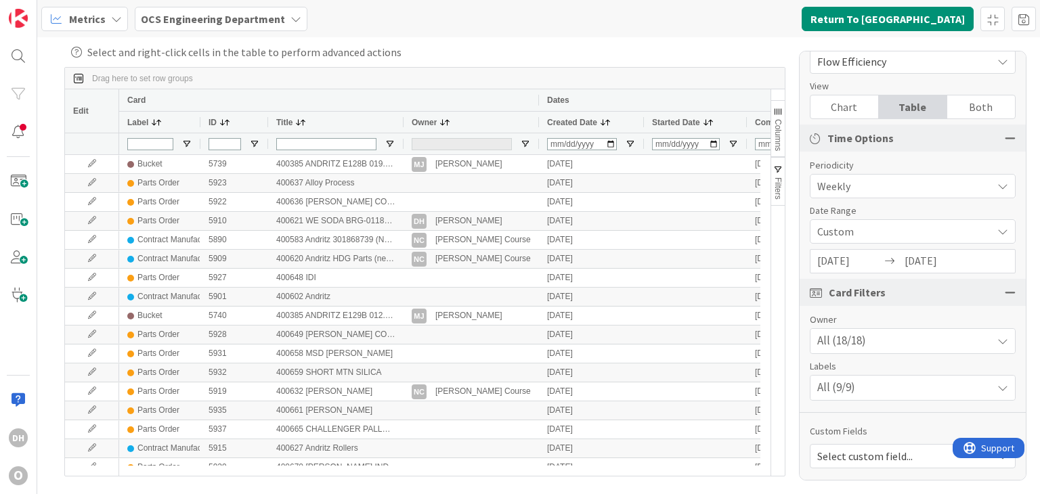
click at [894, 67] on span "Flow Efficiency" at bounding box center [901, 61] width 168 height 19
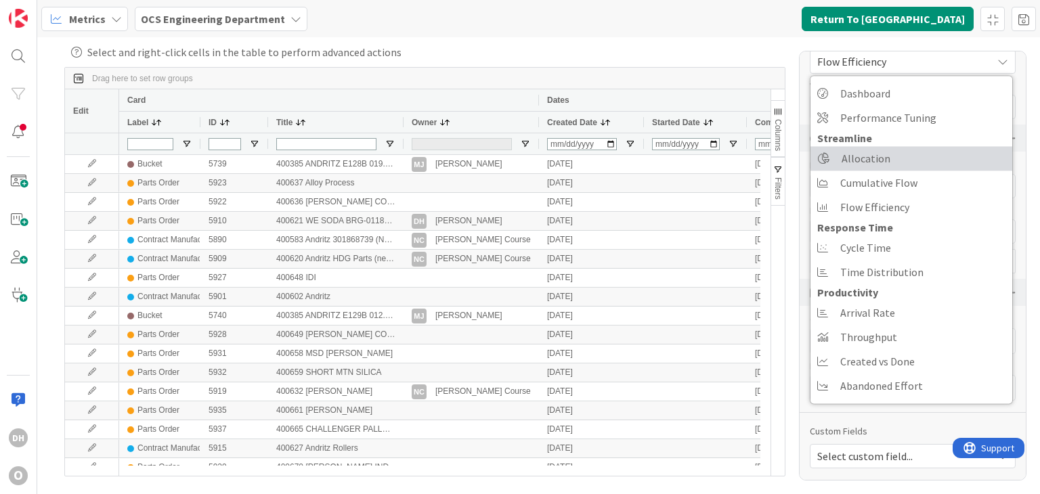
click at [884, 165] on span "Allocation" at bounding box center [866, 158] width 49 height 20
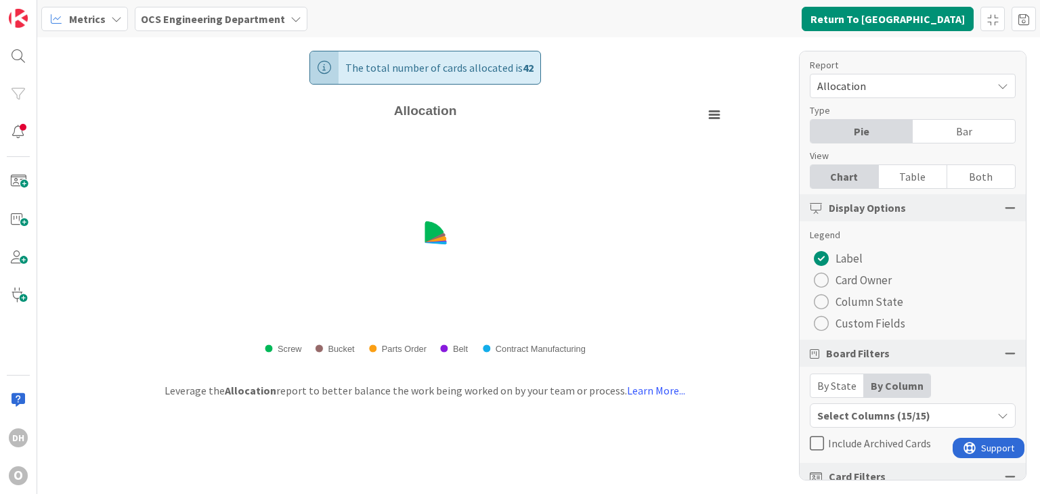
click at [924, 178] on div "Table" at bounding box center [913, 176] width 68 height 23
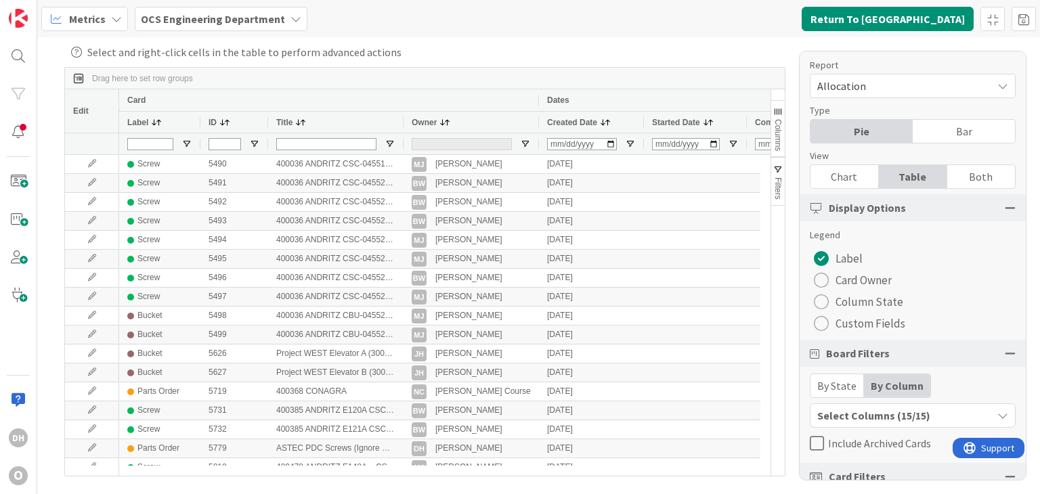
click at [814, 445] on icon at bounding box center [817, 443] width 14 height 16
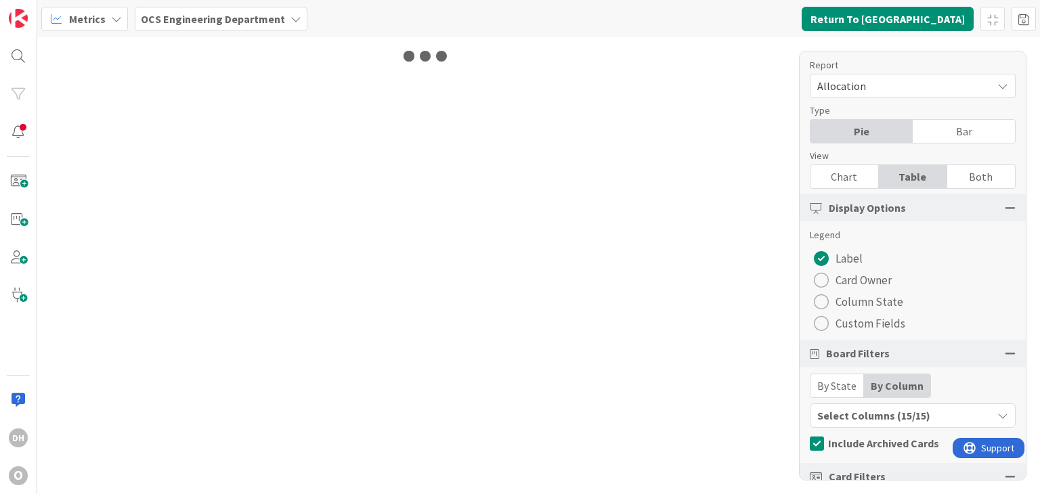
click at [909, 407] on div "Select Columns (15/15)" at bounding box center [900, 416] width 181 height 18
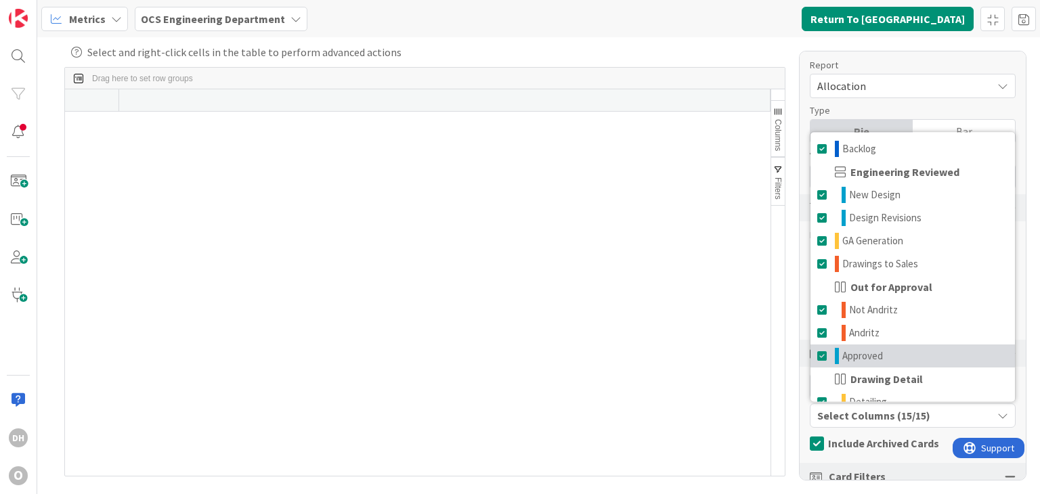
scroll to position [178, 0]
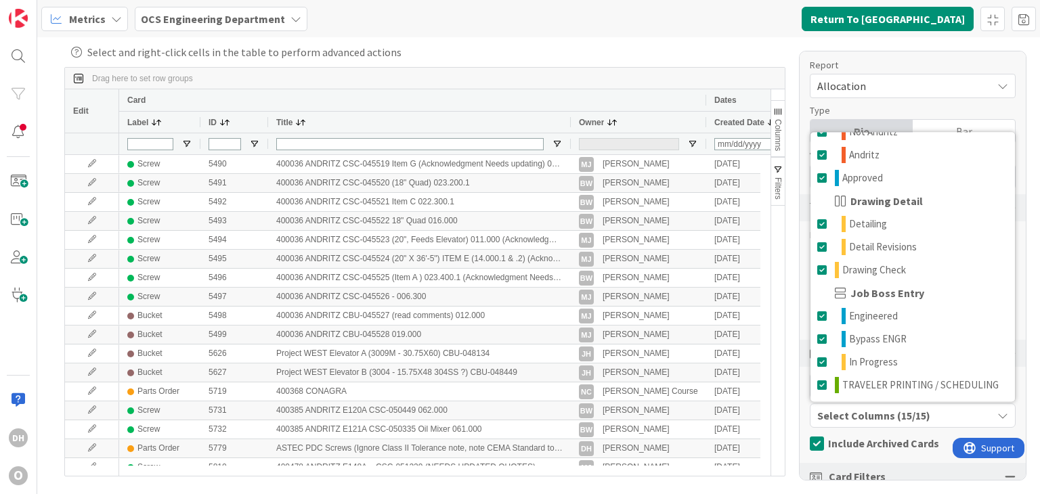
drag, startPoint x: 403, startPoint y: 125, endPoint x: 570, endPoint y: 118, distance: 167.4
click at [570, 118] on div at bounding box center [569, 122] width 5 height 21
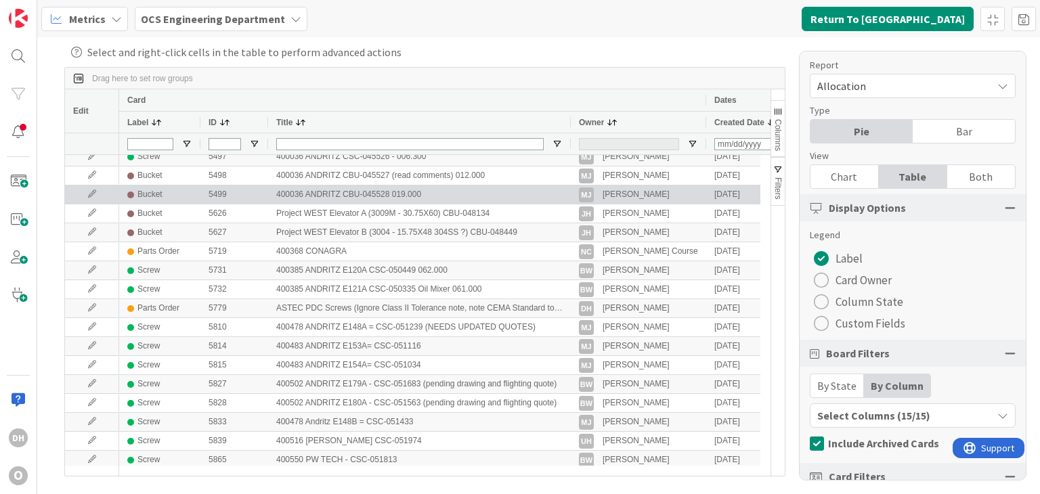
scroll to position [203, 0]
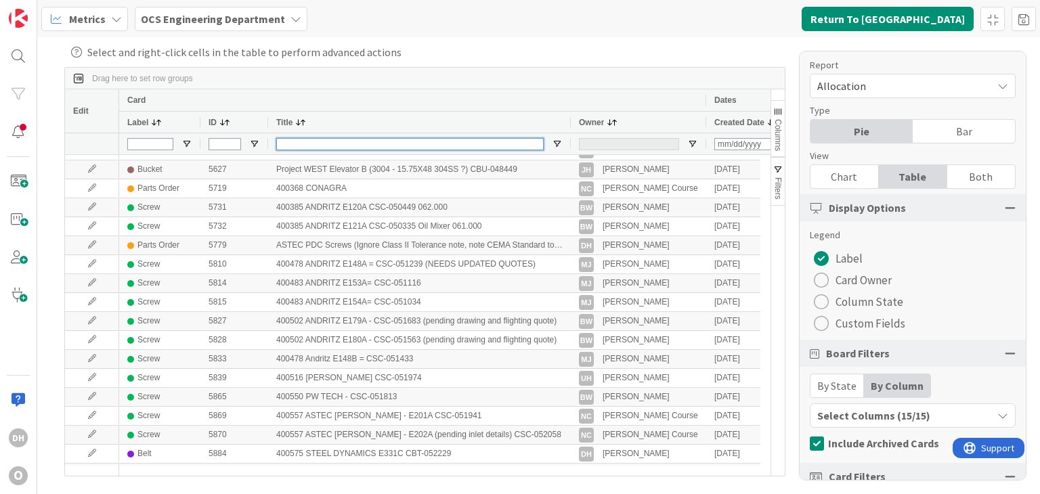
click at [425, 149] on input "Title Filter Input" at bounding box center [409, 144] width 267 height 12
click at [559, 143] on span "Open Filter Menu" at bounding box center [557, 144] width 11 height 11
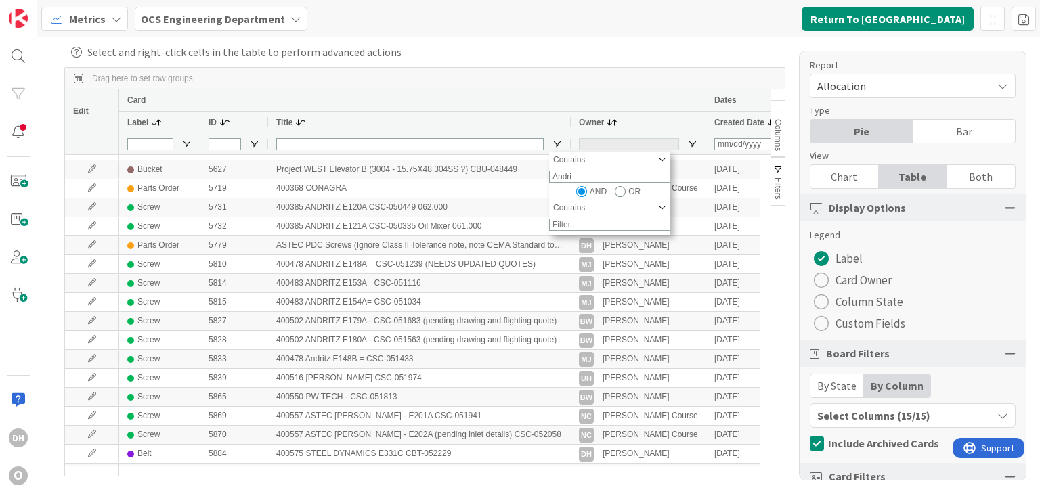
type input "Andrit"
type input "Andritz"
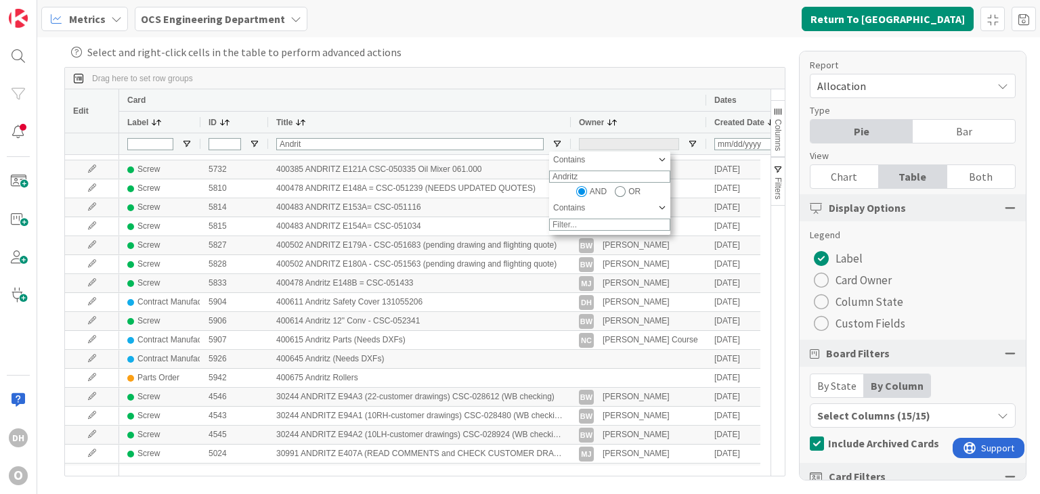
type input "Andritz"
click at [678, 74] on div "Drag here to set row groups" at bounding box center [425, 79] width 720 height 22
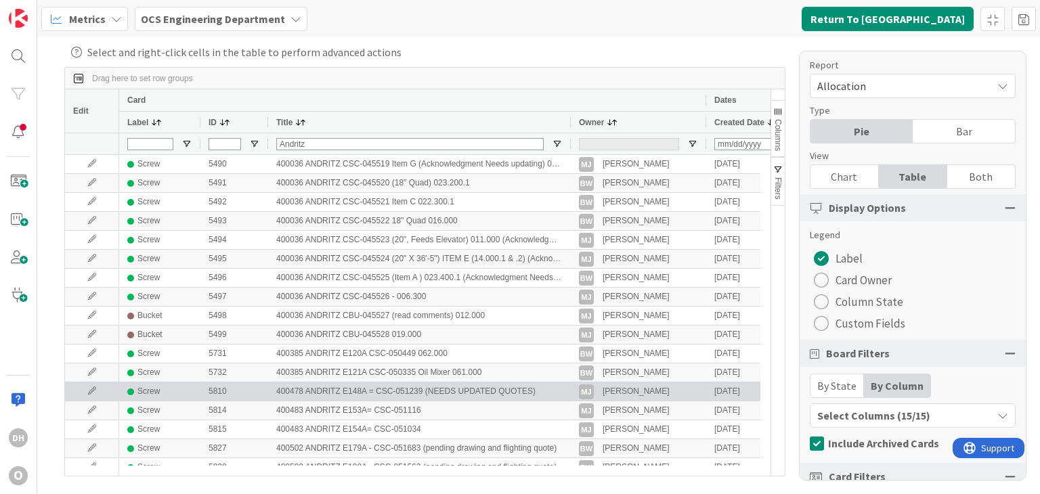
scroll to position [0, 0]
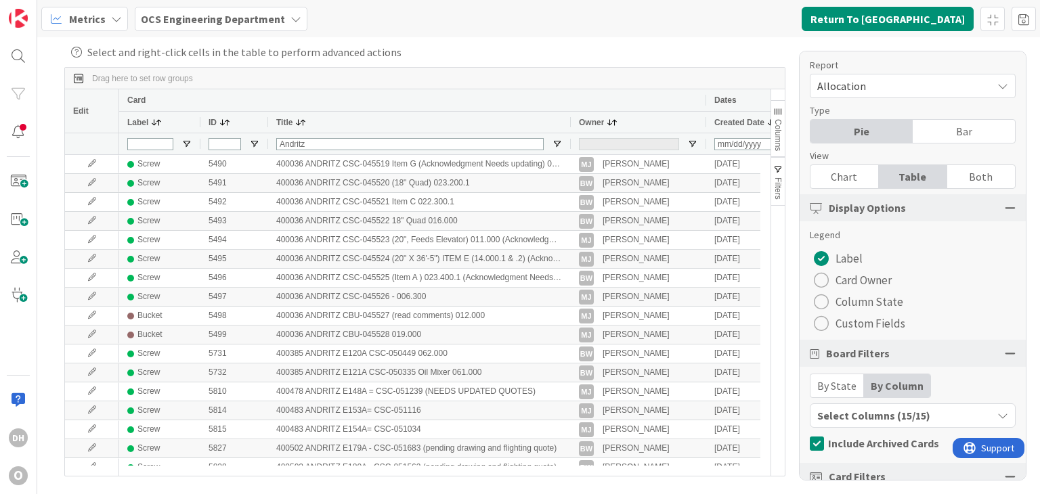
click at [912, 85] on span "Allocation" at bounding box center [901, 86] width 168 height 19
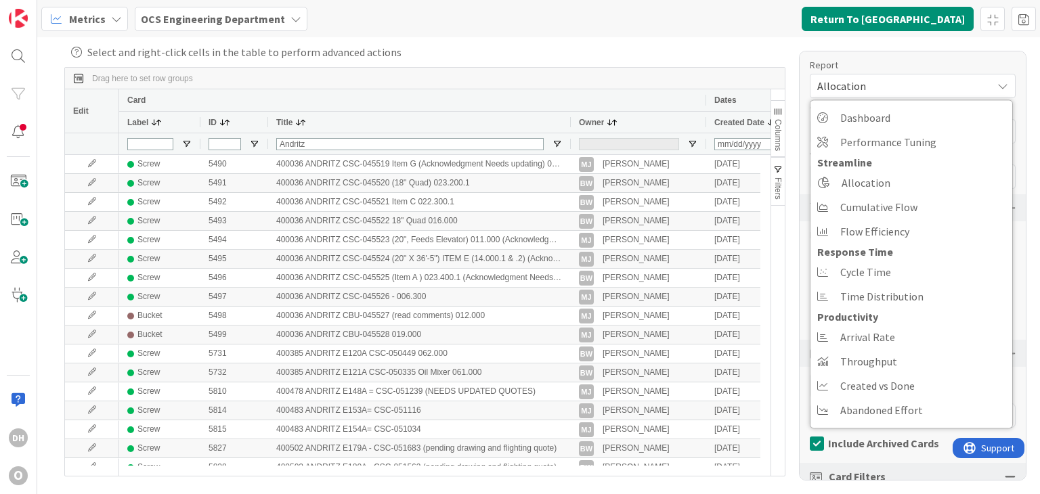
click at [912, 85] on span "Allocation" at bounding box center [901, 86] width 168 height 19
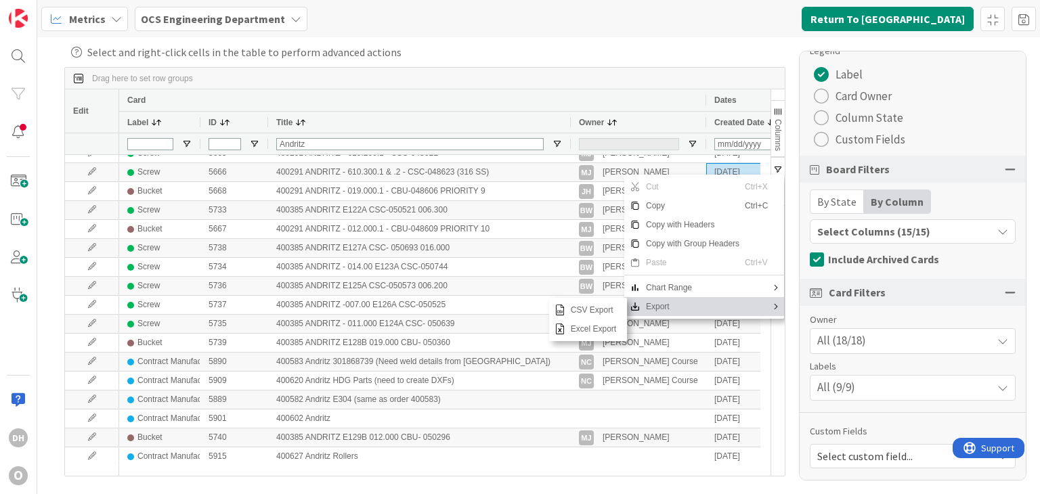
click at [660, 307] on span "Export" at bounding box center [693, 306] width 104 height 19
click at [601, 332] on span "Excel Export" at bounding box center [593, 329] width 56 height 19
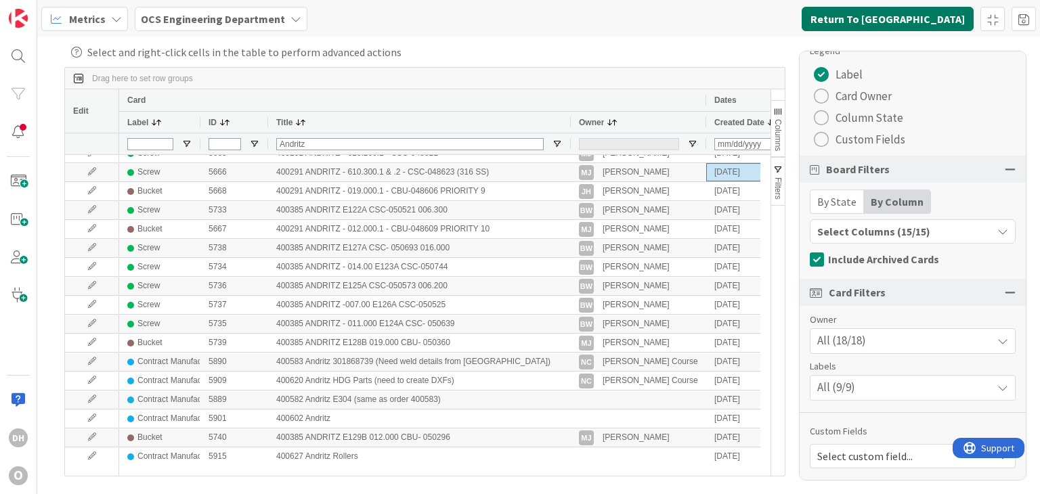
click at [933, 16] on button "Return To [GEOGRAPHIC_DATA]" at bounding box center [888, 19] width 172 height 24
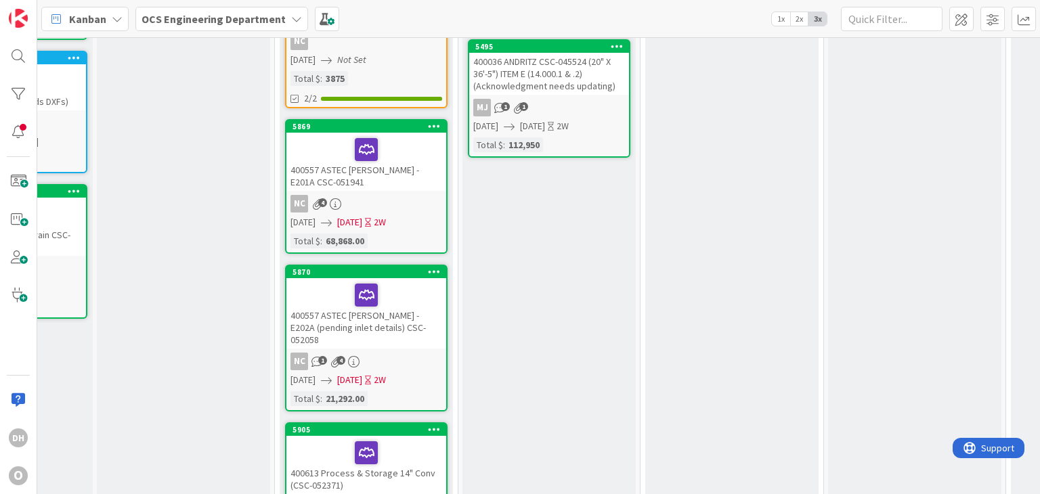
scroll to position [135, 666]
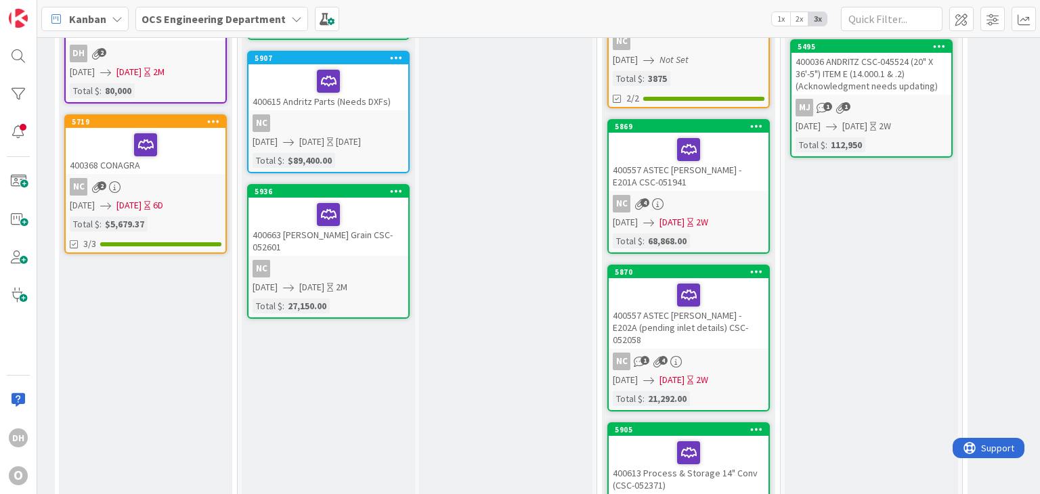
drag, startPoint x: 419, startPoint y: 207, endPoint x: 381, endPoint y: 207, distance: 38.6
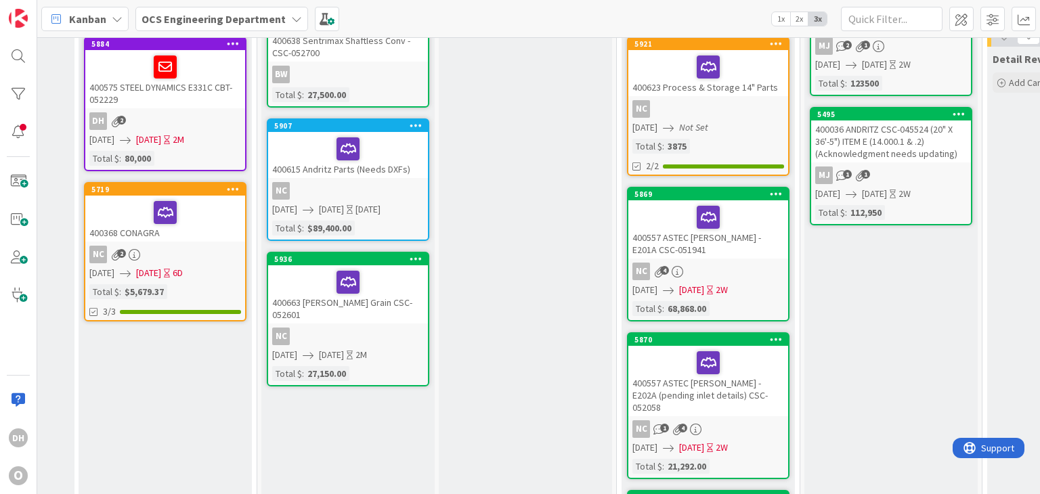
scroll to position [68, 324]
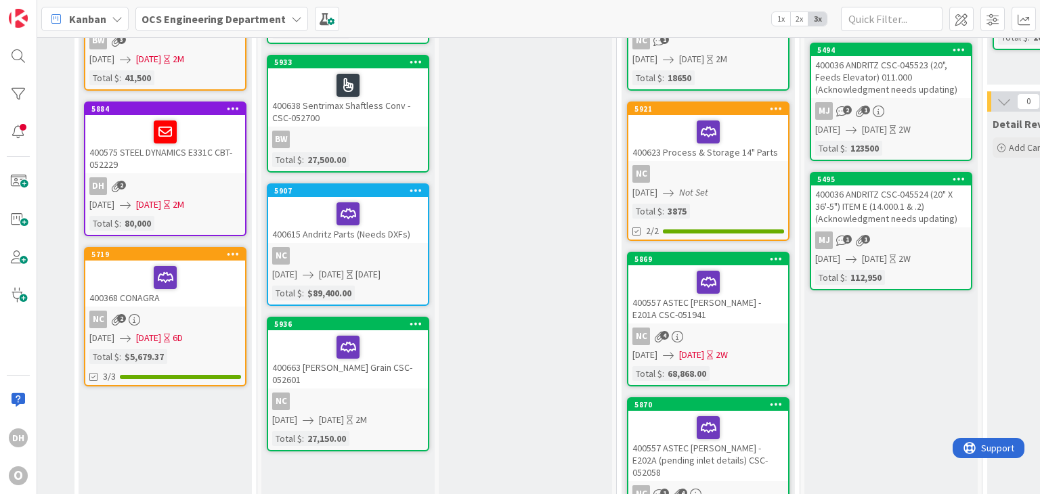
scroll to position [271, 324]
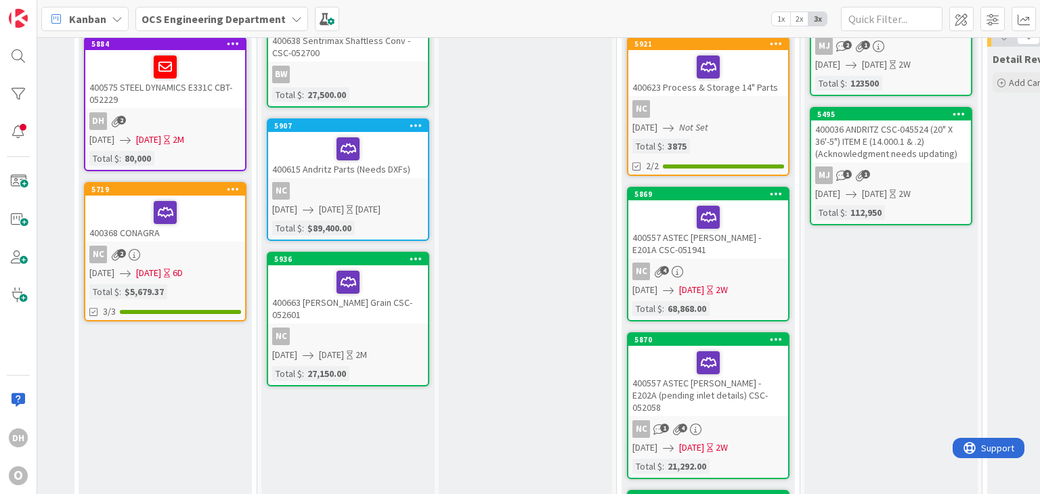
click at [737, 100] on div "NC" at bounding box center [708, 109] width 160 height 18
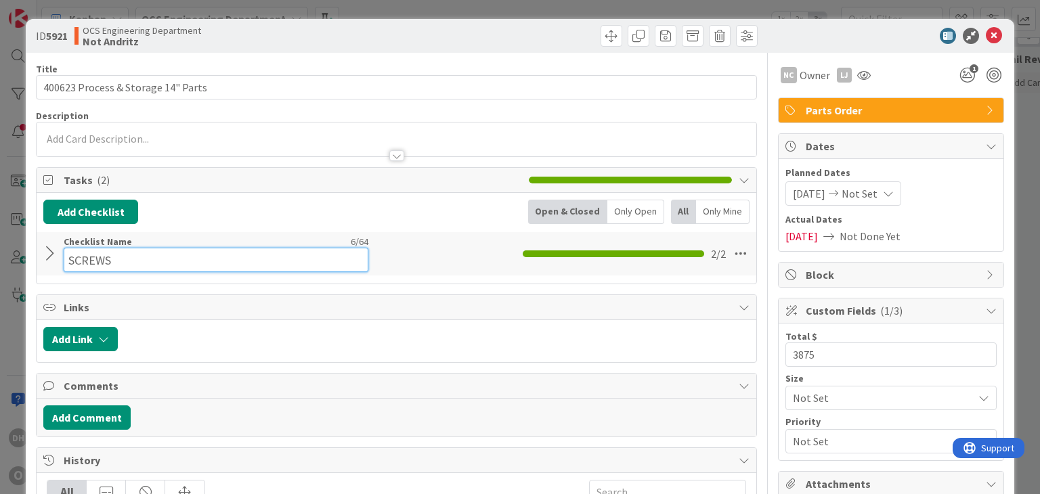
click at [65, 253] on input "SCREWS" at bounding box center [216, 260] width 305 height 24
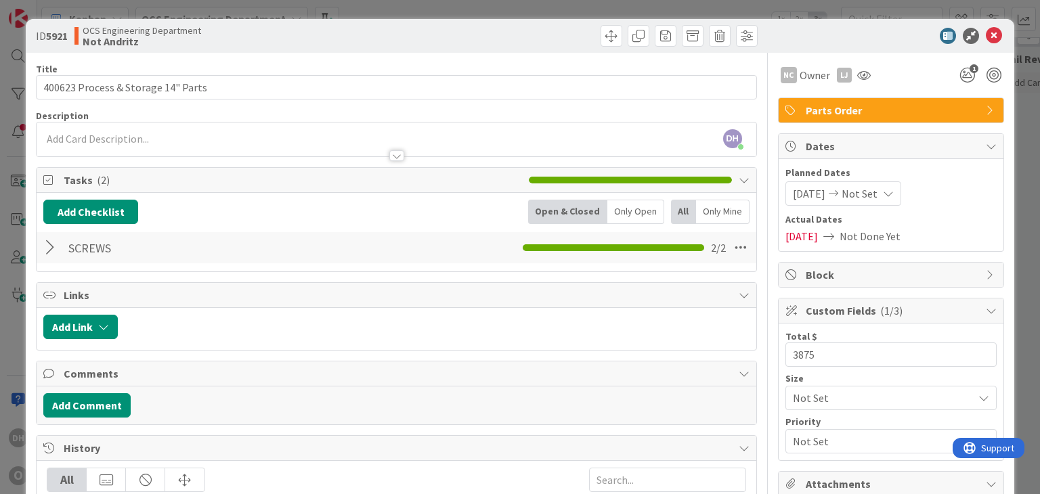
click at [51, 252] on div at bounding box center [52, 248] width 18 height 24
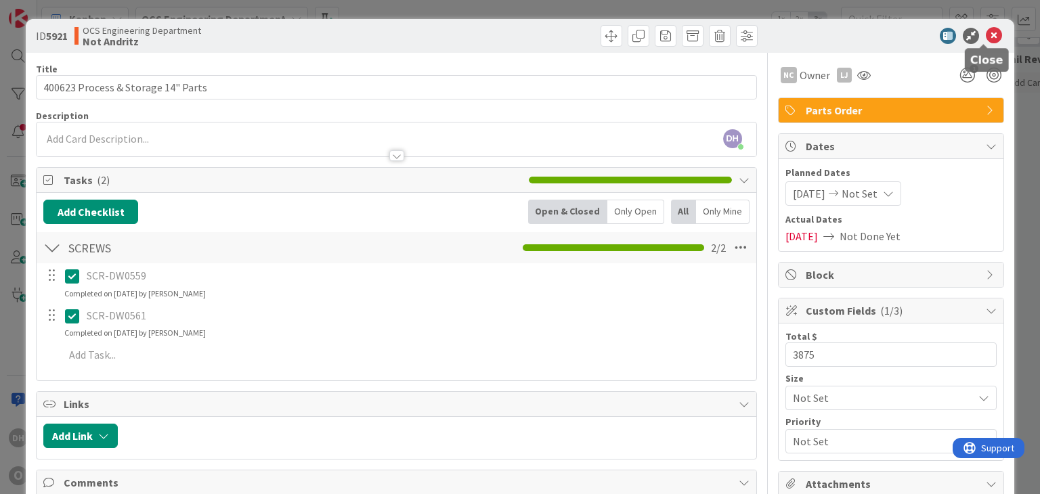
click at [986, 35] on icon at bounding box center [994, 36] width 16 height 16
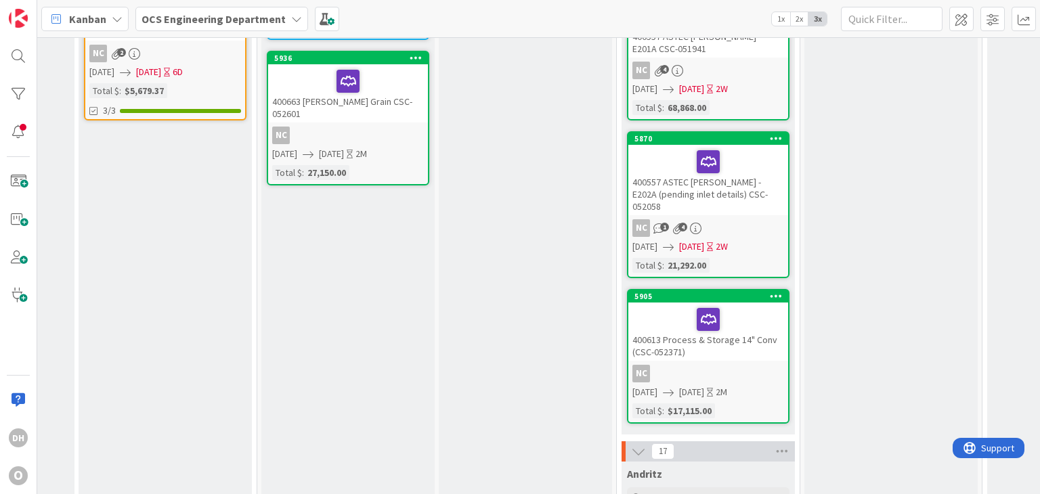
scroll to position [474, 324]
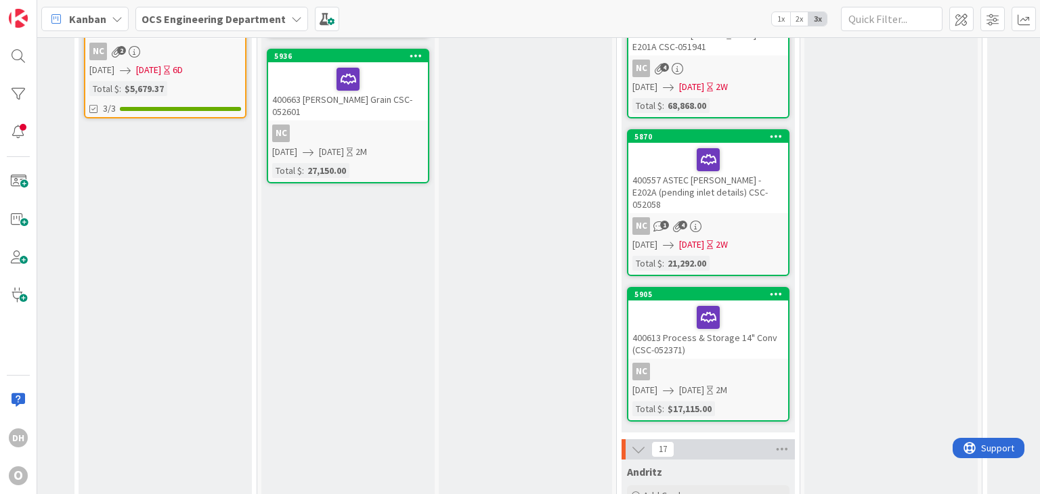
click at [764, 333] on div "400613 Process & Storage 14" Conv (CSC-052371)" at bounding box center [708, 330] width 160 height 58
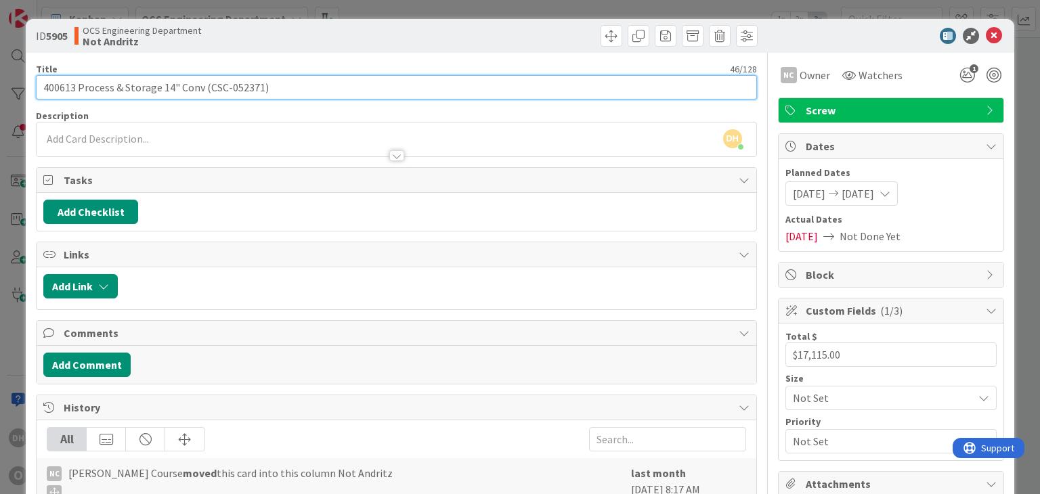
drag, startPoint x: 260, startPoint y: 91, endPoint x: 208, endPoint y: 95, distance: 52.3
click at [208, 95] on input "400613 Process & Storage 14" Conv (CSC-052371)" at bounding box center [396, 87] width 720 height 24
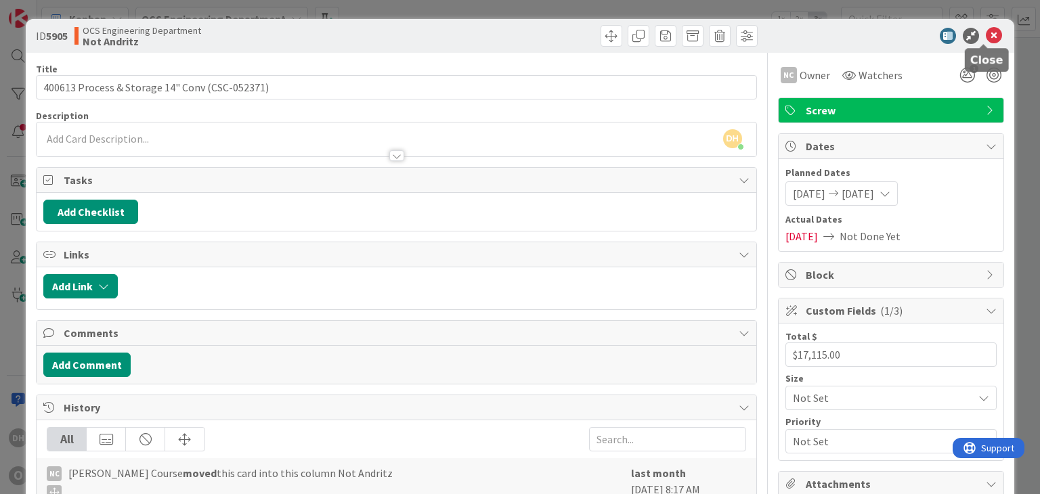
click at [986, 35] on icon at bounding box center [994, 36] width 16 height 16
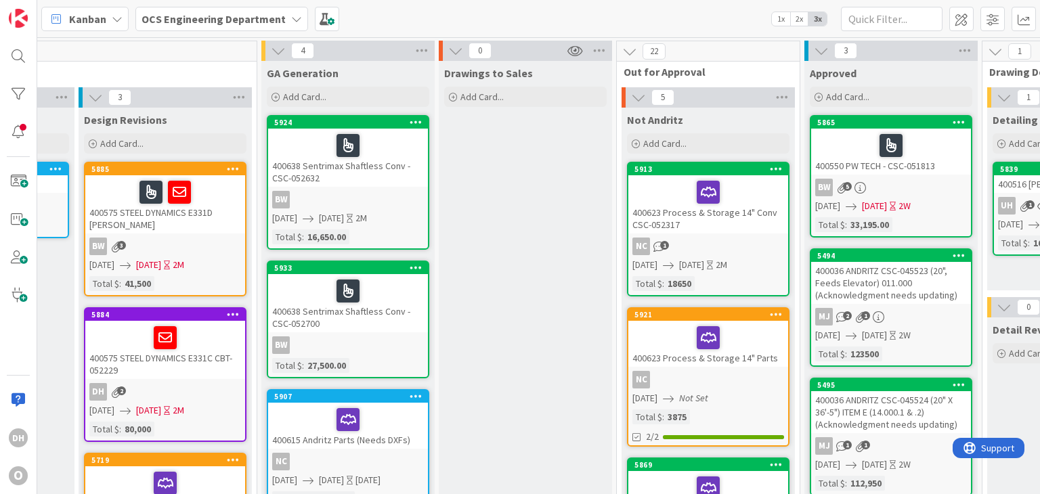
scroll to position [271, 324]
